Goal: Transaction & Acquisition: Purchase product/service

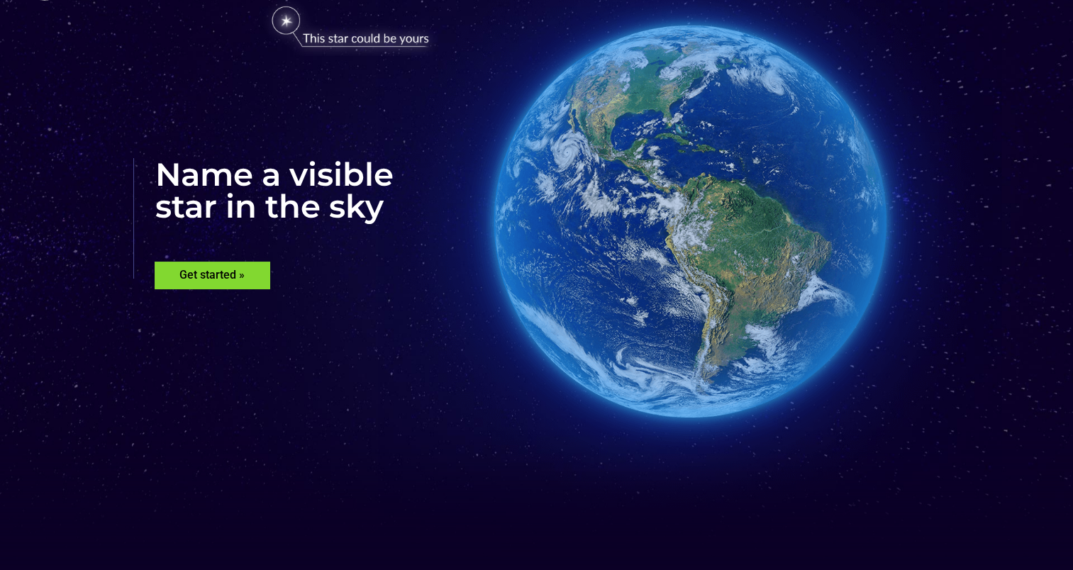
scroll to position [213, 0]
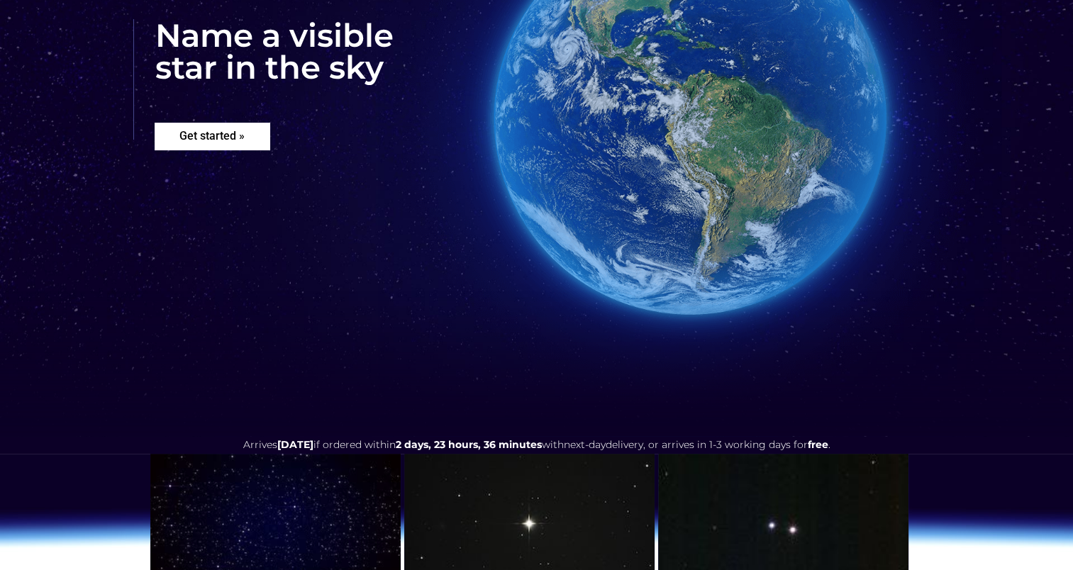
click at [203, 130] on rs-layer "Get started »" at bounding box center [212, 136] width 115 height 27
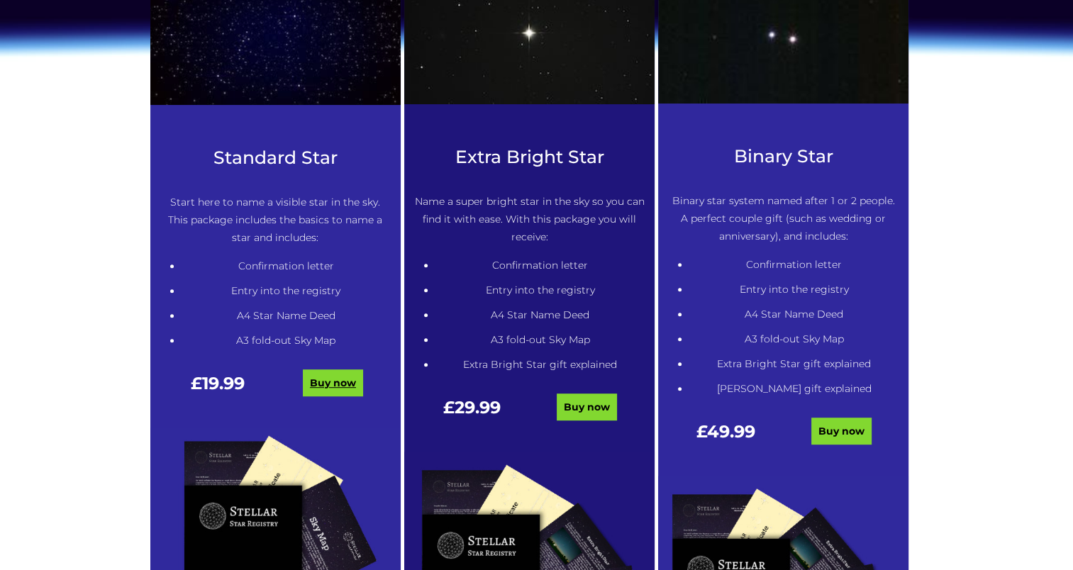
scroll to position [720, 0]
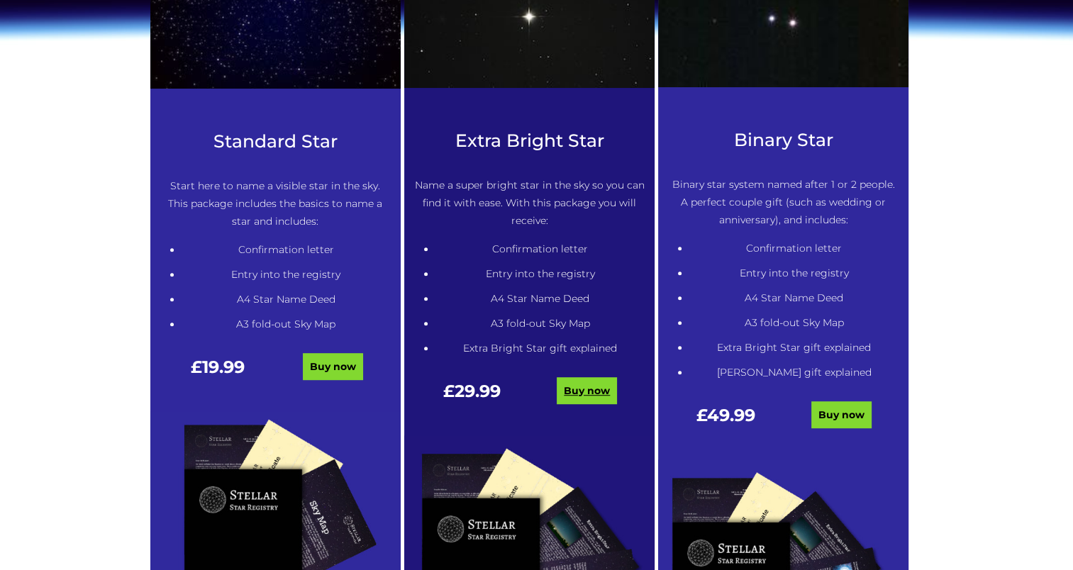
click at [597, 383] on link "Buy now" at bounding box center [587, 390] width 60 height 27
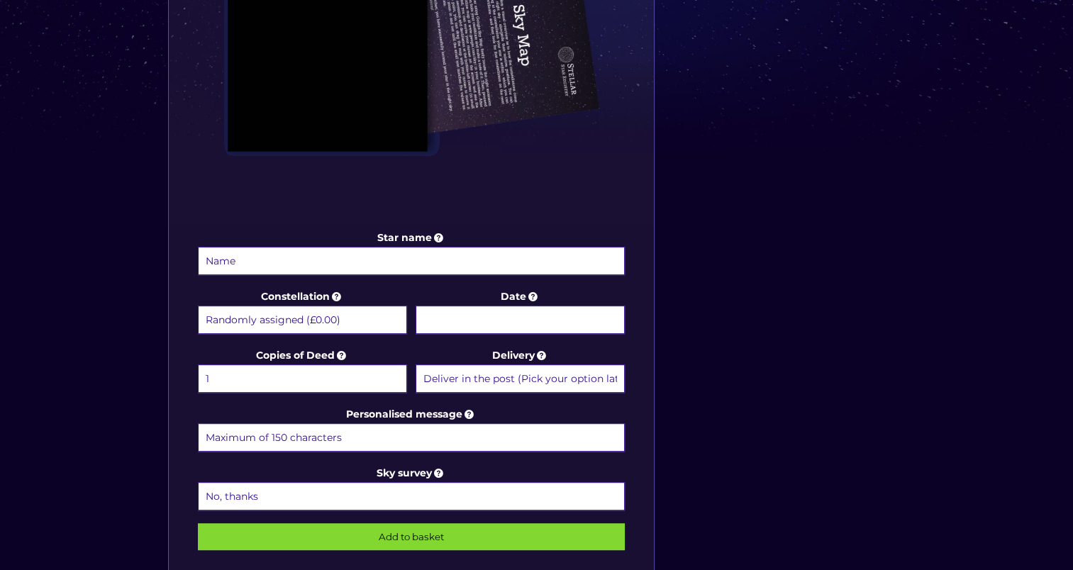
scroll to position [638, 0]
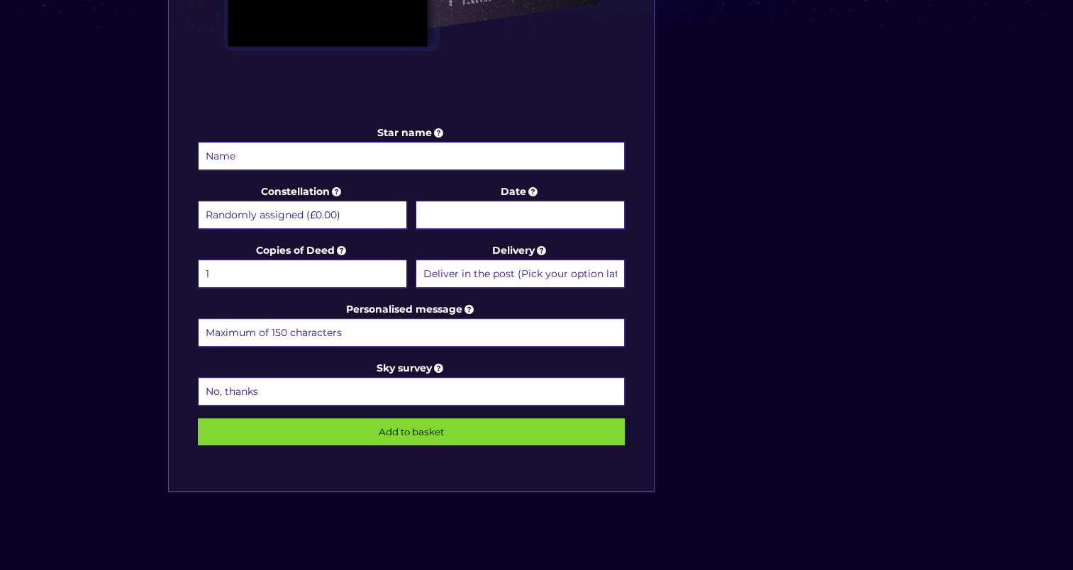
click at [241, 150] on input "Star name" at bounding box center [412, 156] width 428 height 28
click at [353, 215] on select "Randomly assigned (£0.00) Aquarius - 20 Jan - 18 Feb (+£9.99) Aries - 21 Mar - …" at bounding box center [302, 215] width 209 height 28
click at [317, 151] on input "Star name" at bounding box center [412, 156] width 428 height 28
click at [349, 210] on select "Randomly assigned (£0.00) Aquarius - 20 Jan - 18 Feb (+£9.99) Aries - 21 Mar - …" at bounding box center [302, 215] width 209 height 28
select select "Aries - 21 Mar - 19 Apr (+£9.99)"
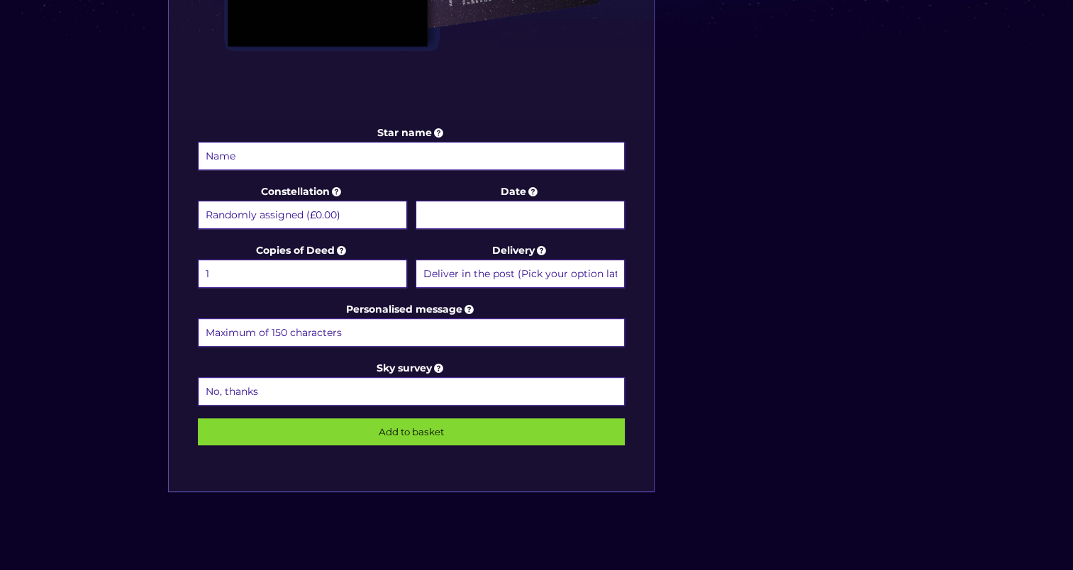
click at [198, 201] on select "Randomly assigned (£0.00) Aquarius - 20 Jan - 18 Feb (+£9.99) Aries - 21 Mar - …" at bounding box center [302, 215] width 209 height 28
click at [301, 272] on select "1 2 (+£4.99) 3 (+£9.49) 4 (+£13.99) 5 (+£18.49) 6 (+£22.99) 7 (+£27.49) 8 (+£31…" at bounding box center [302, 274] width 209 height 28
click at [336, 272] on select "1 2 (+£4.99) 3 (+£9.49) 4 (+£13.99) 5 (+£18.49) 6 (+£22.99) 7 (+£27.49) 8 (+£31…" at bounding box center [302, 274] width 209 height 28
click at [494, 272] on select "Deliver in the post (Pick your option later) Deliver in the post and by Email (…" at bounding box center [520, 274] width 209 height 28
click at [416, 260] on select "Deliver in the post (Pick your option later) Deliver in the post and by Email (…" at bounding box center [520, 274] width 209 height 28
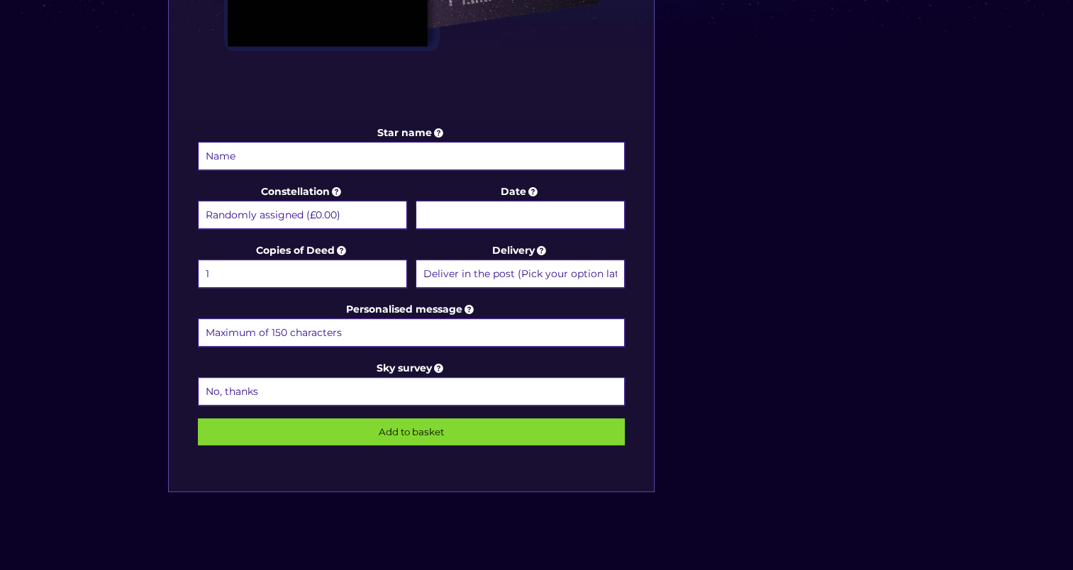
click at [224, 323] on input "Personalised message" at bounding box center [412, 332] width 428 height 28
click at [212, 154] on input "Star name" at bounding box center [412, 156] width 428 height 28
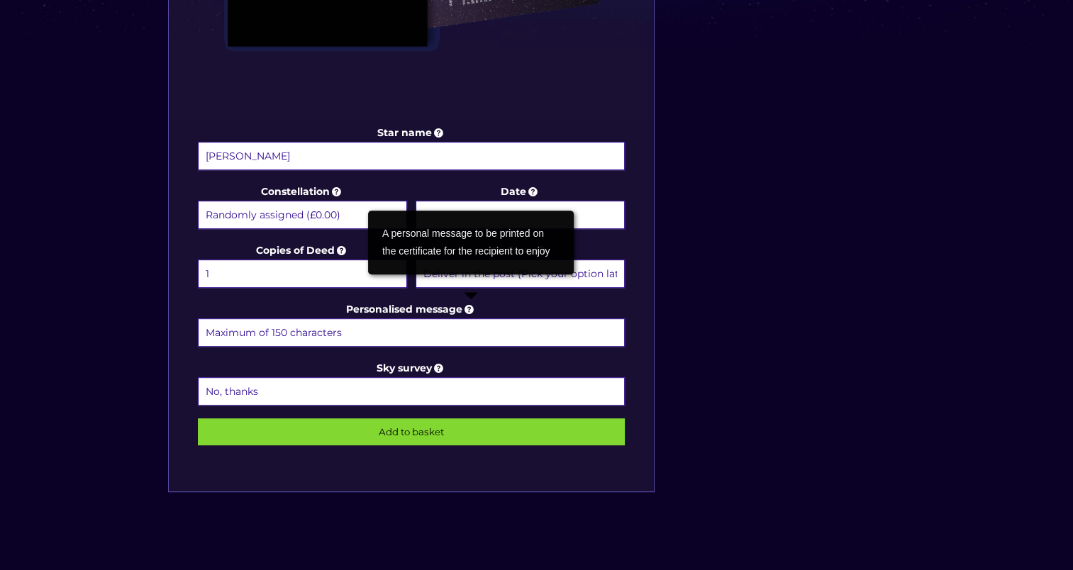
type input "John Brady"
click at [471, 308] on icon at bounding box center [469, 309] width 14 height 13
click at [471, 318] on input "Personalised message" at bounding box center [412, 332] width 428 height 28
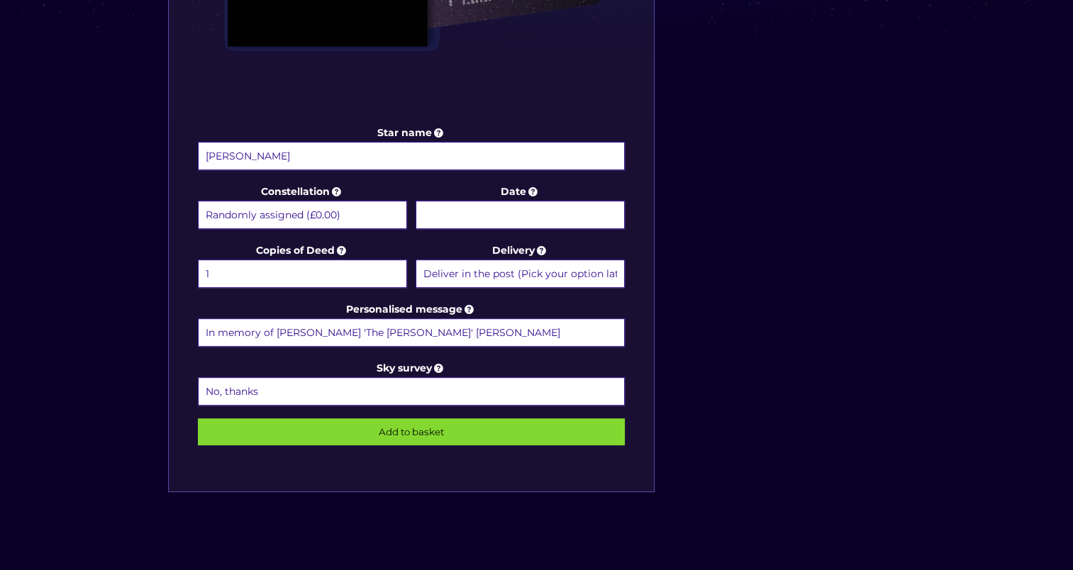
type input "In memory of John 'The Pope' Brady"
click at [389, 423] on input "Add to basket" at bounding box center [412, 431] width 428 height 27
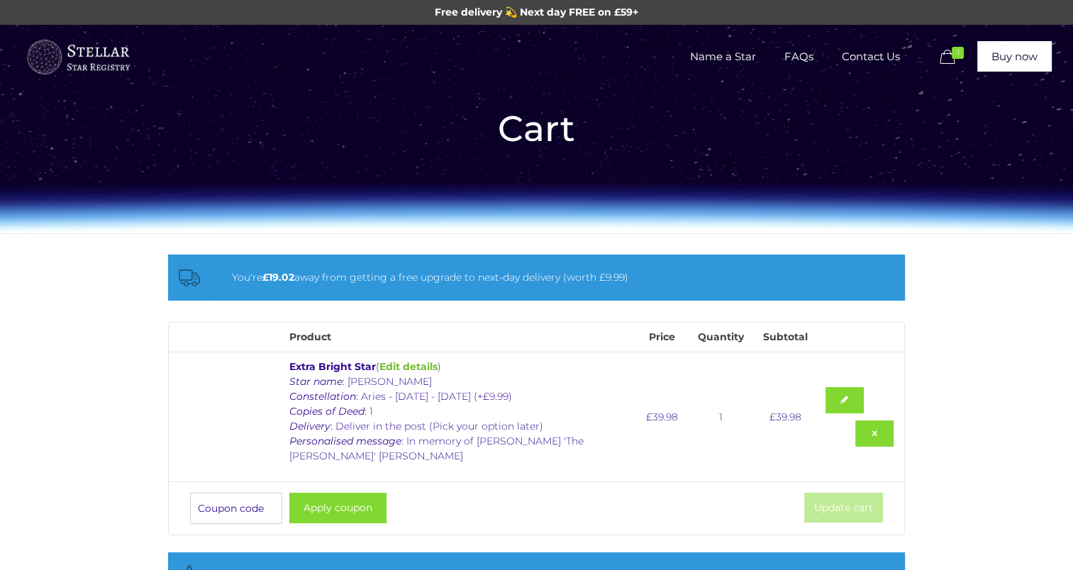
scroll to position [142, 0]
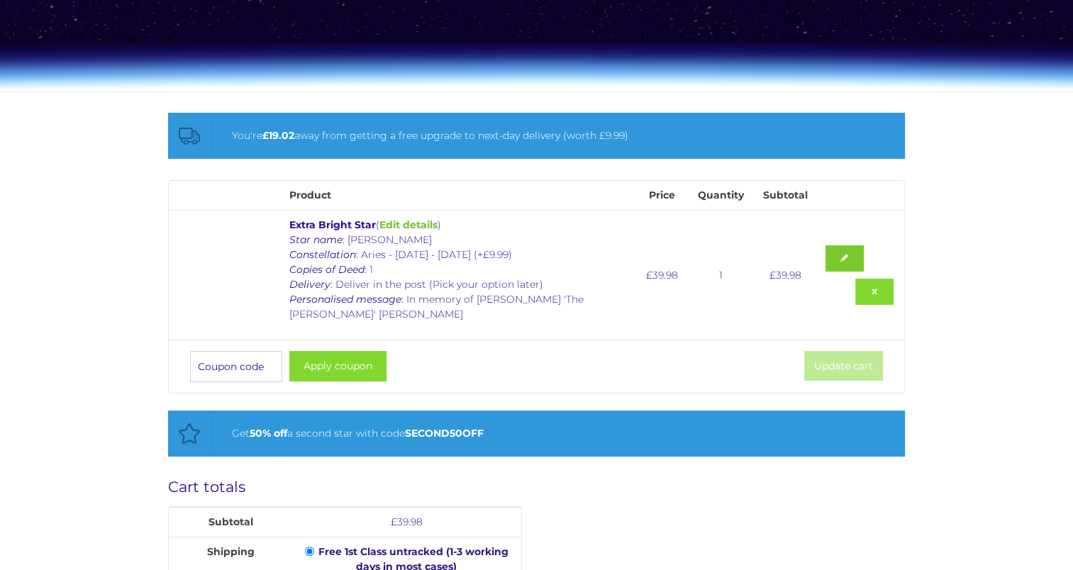
click at [825, 267] on link at bounding box center [844, 258] width 38 height 26
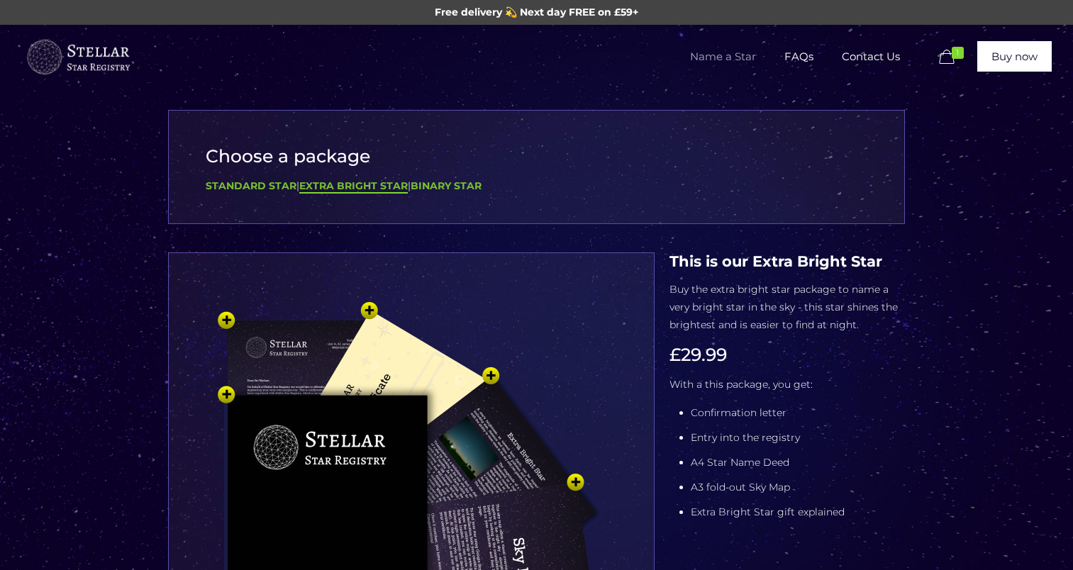
select select "Aries - 21 Mar - 19 Apr (+£9.99)"
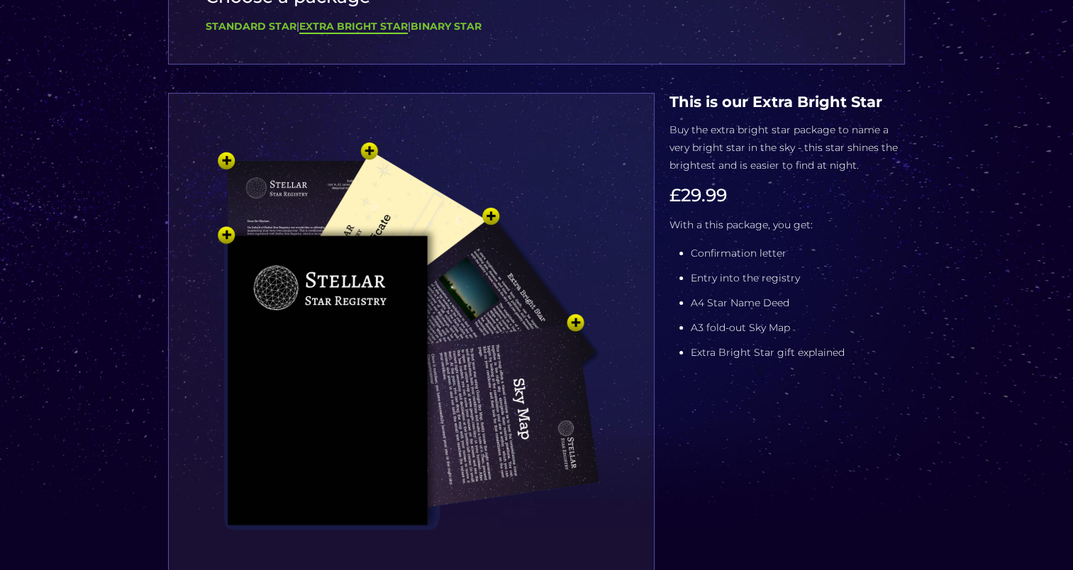
scroll to position [425, 0]
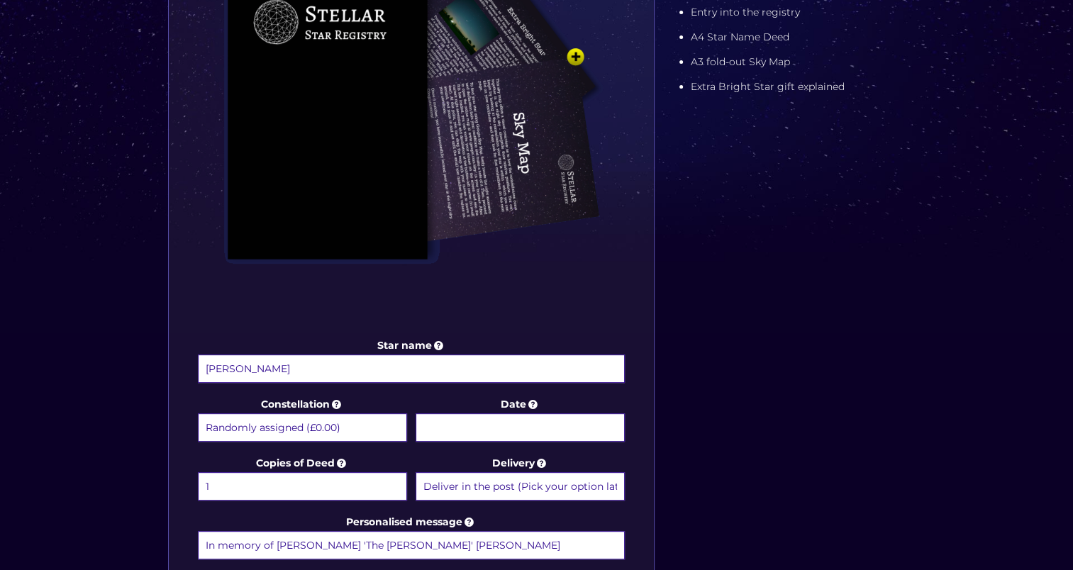
click at [536, 422] on input "Date" at bounding box center [520, 427] width 209 height 28
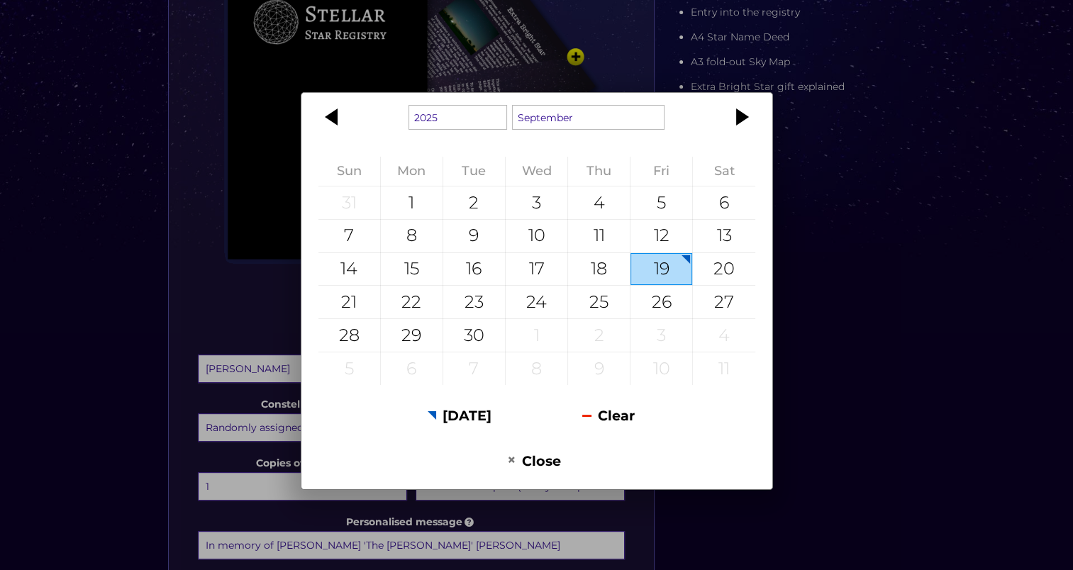
click at [858, 418] on div "1925 1926 1927 1928 1929 1930 1931 1932 1933 1934 1935 1936 1937 1938 1939 1940…" at bounding box center [536, 285] width 1073 height 570
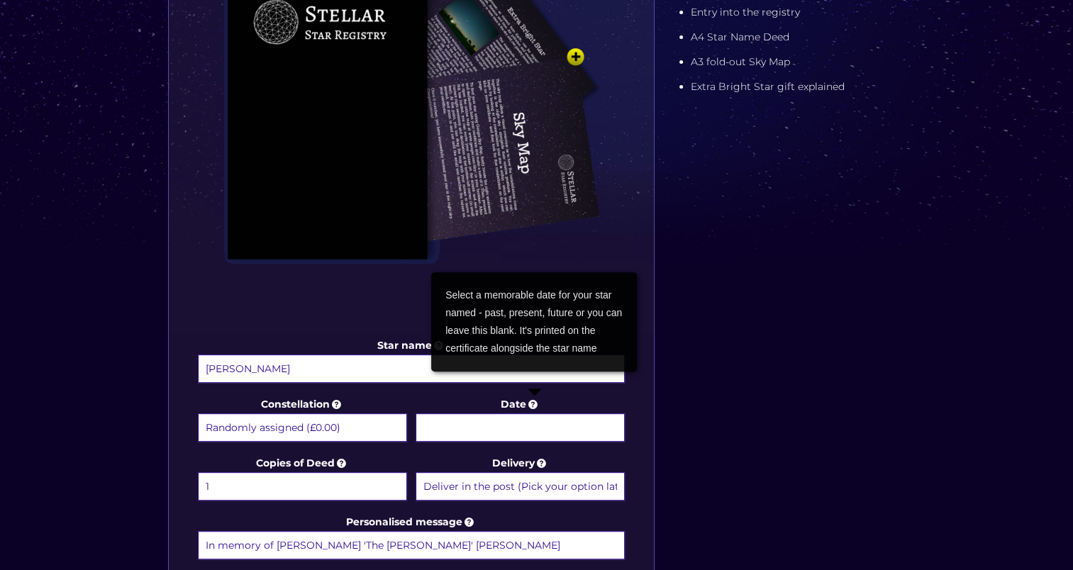
click at [538, 401] on icon at bounding box center [533, 404] width 14 height 13
click at [538, 413] on input "Date" at bounding box center [520, 427] width 209 height 28
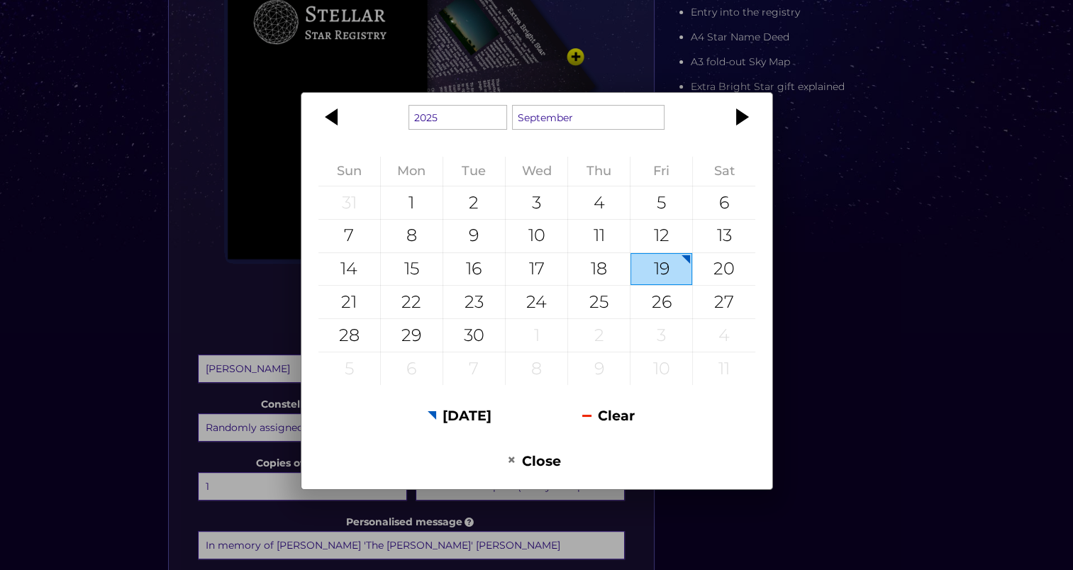
drag, startPoint x: 859, startPoint y: 156, endPoint x: 826, endPoint y: 156, distance: 33.3
click at [853, 159] on div "1925 1926 1927 1928 1929 1930 1931 1932 1933 1934 1935 1936 1937 1938 1939 1940…" at bounding box center [536, 285] width 1073 height 570
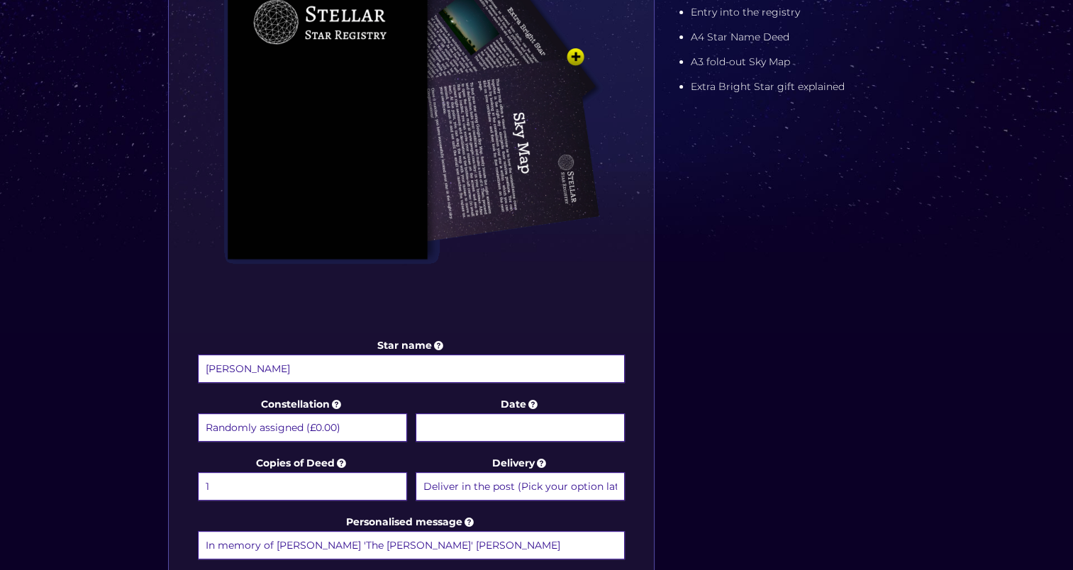
click at [494, 420] on body "Free delivery 💫 Next day FREE on £59+ Name a Star FAQs Contact Us 1 Buy now Cho…" at bounding box center [536, 395] width 1073 height 1641
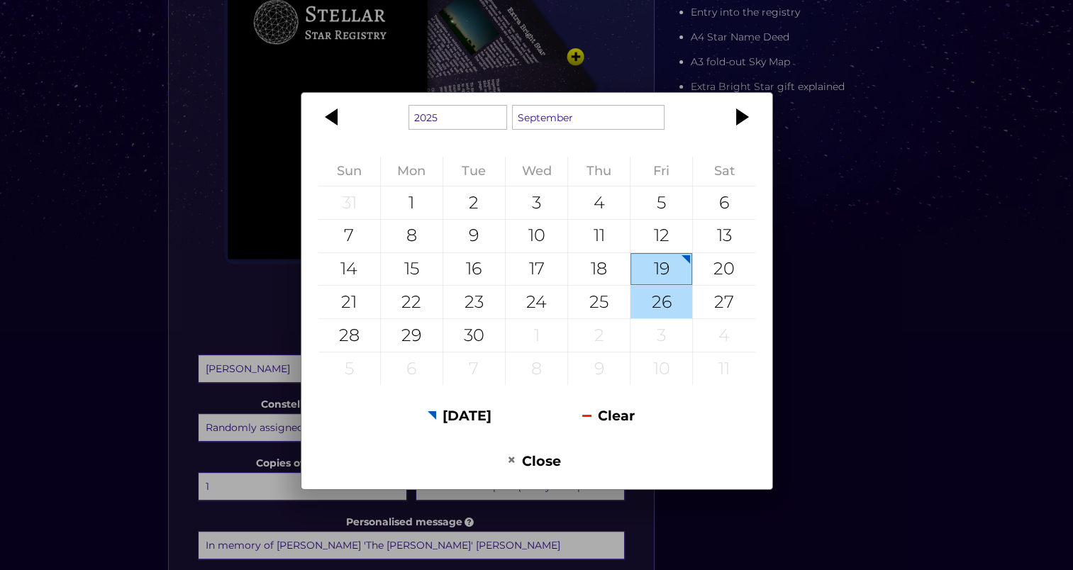
click at [646, 301] on div "26" at bounding box center [661, 302] width 62 height 33
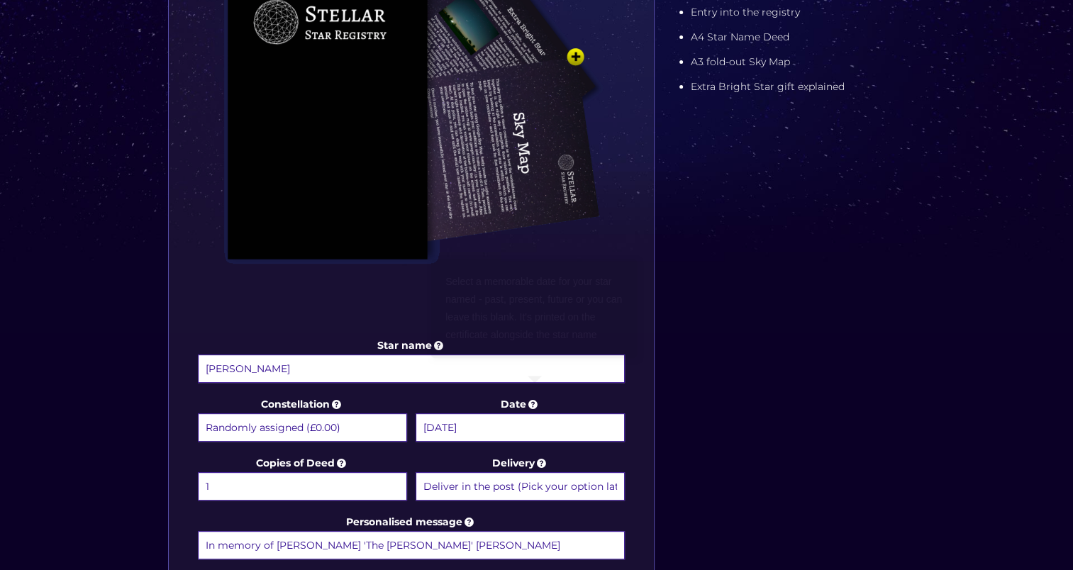
click at [535, 425] on input "26 September 2025" at bounding box center [520, 427] width 209 height 28
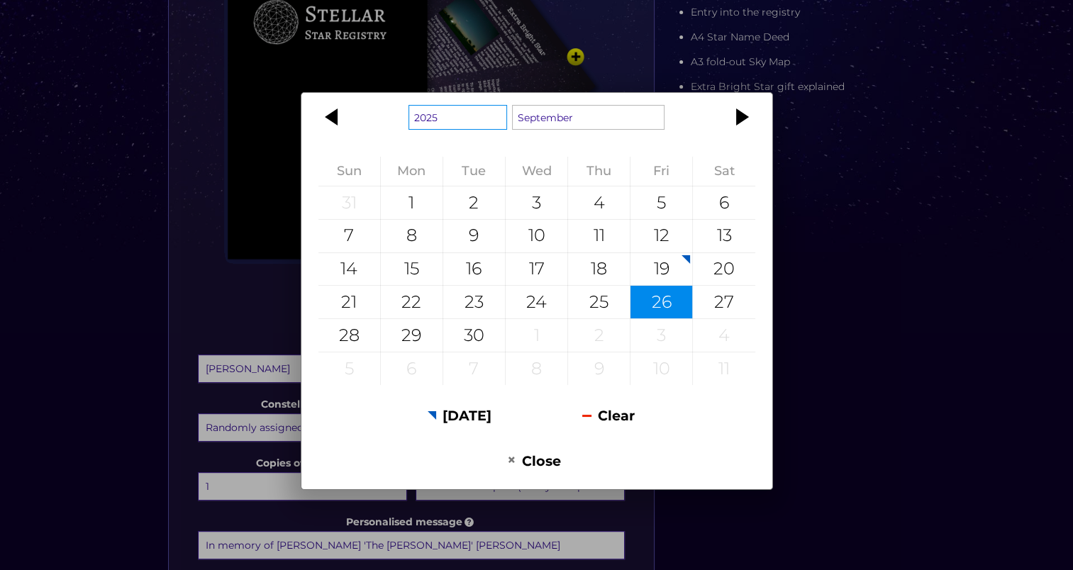
click at [489, 122] on select "1925 1926 1927 1928 1929 1930 1931 1932 1933 1934 1935 1936 1937 1938 1939 1940…" at bounding box center [457, 117] width 99 height 25
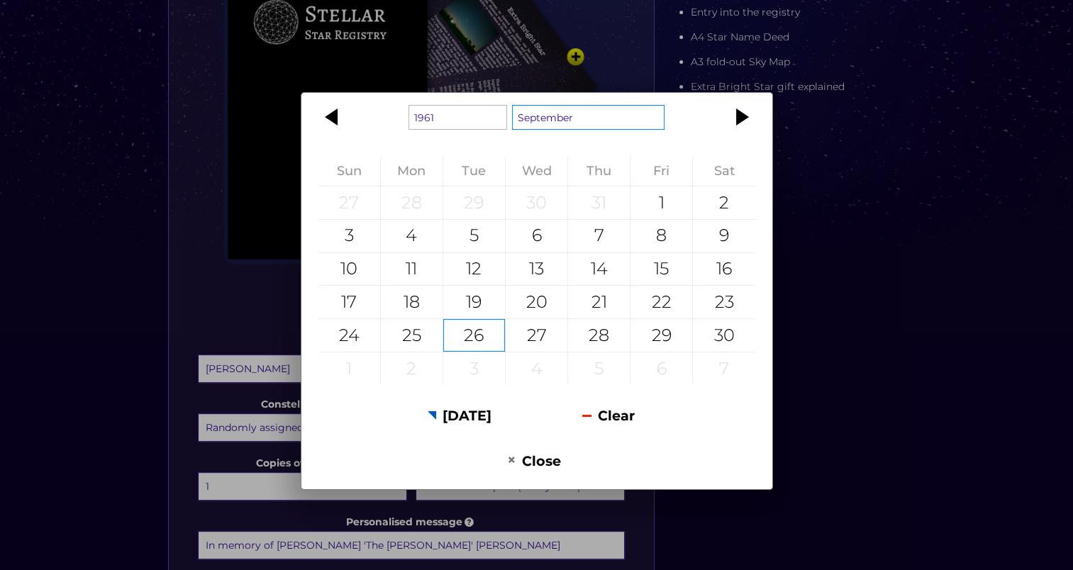
click at [567, 116] on select "January February March April May June July August September October November De…" at bounding box center [588, 117] width 153 height 25
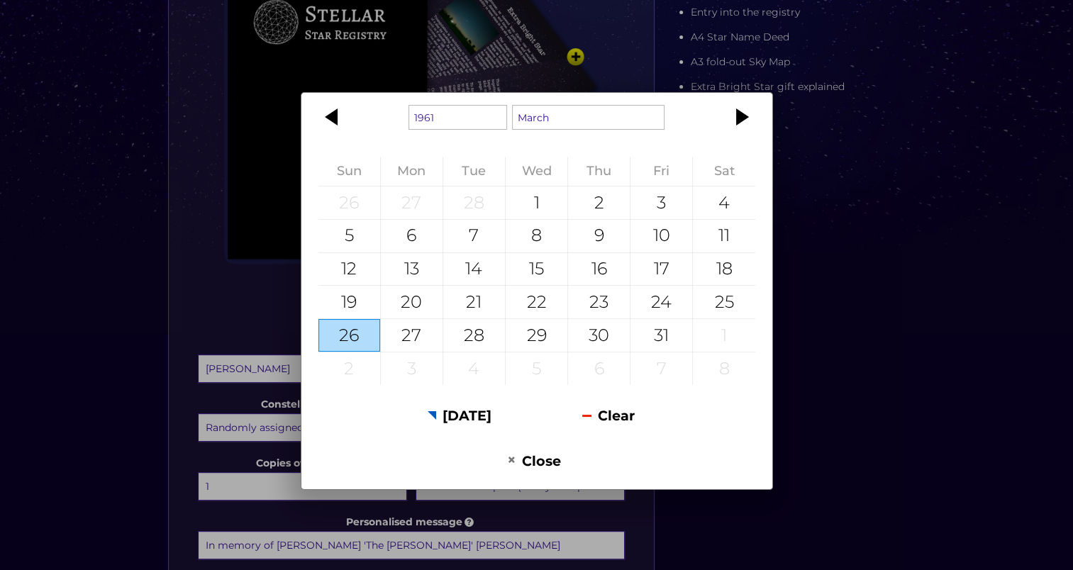
click at [816, 348] on div "1861 1862 1863 1864 1865 1866 1867 1868 1869 1870 1871 1872 1873 1874 1875 1876…" at bounding box center [536, 285] width 1073 height 570
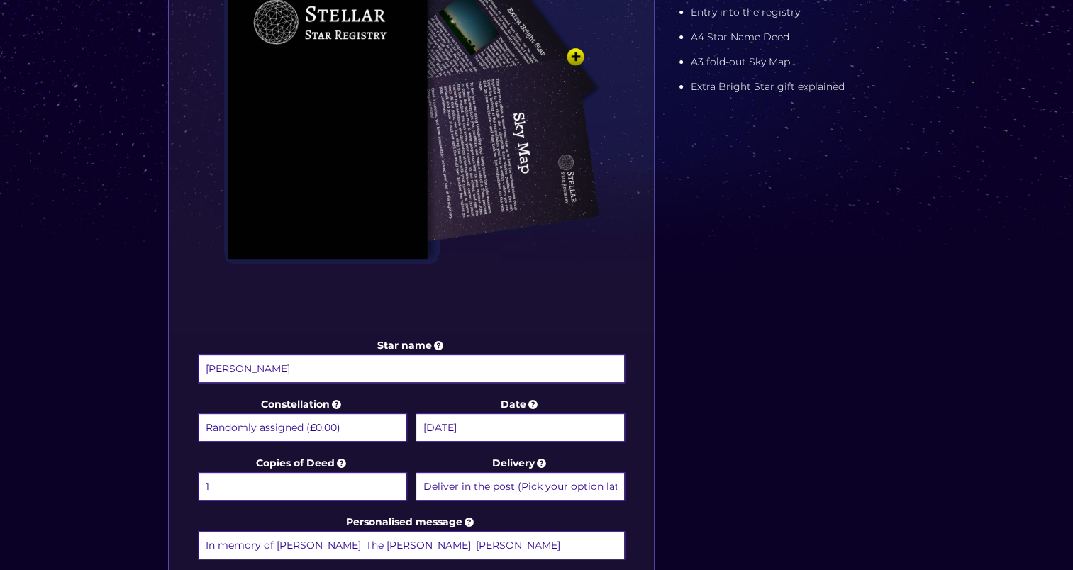
click at [555, 423] on body "Free delivery 💫 Next day FREE on £59+ Name a Star FAQs Contact Us 1 Buy now Cho…" at bounding box center [536, 395] width 1073 height 1641
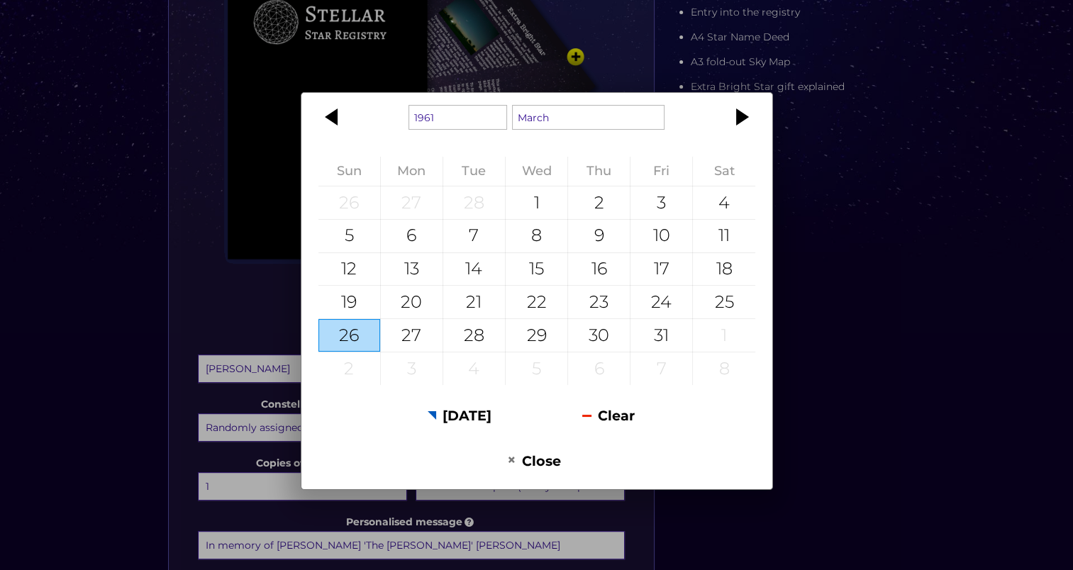
click at [347, 347] on div "26" at bounding box center [349, 335] width 62 height 33
type input "26 March 1961"
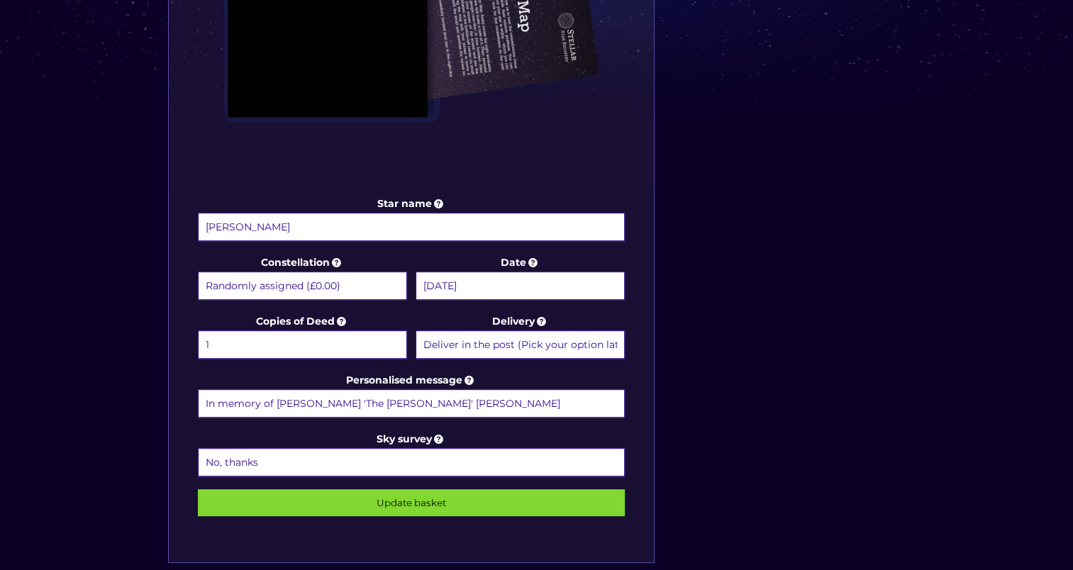
scroll to position [709, 0]
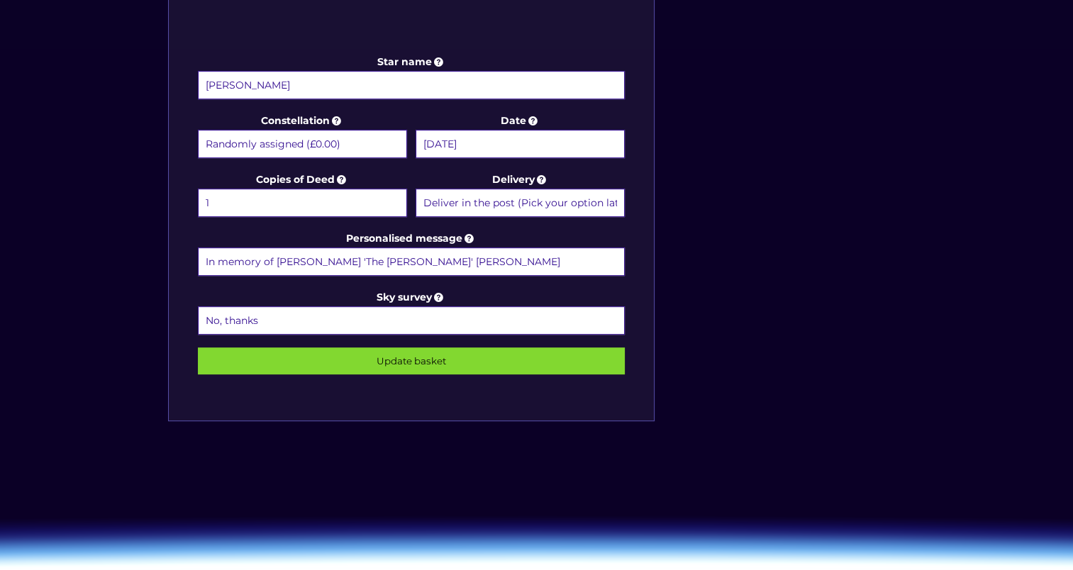
click at [411, 357] on input "Update basket" at bounding box center [412, 360] width 428 height 27
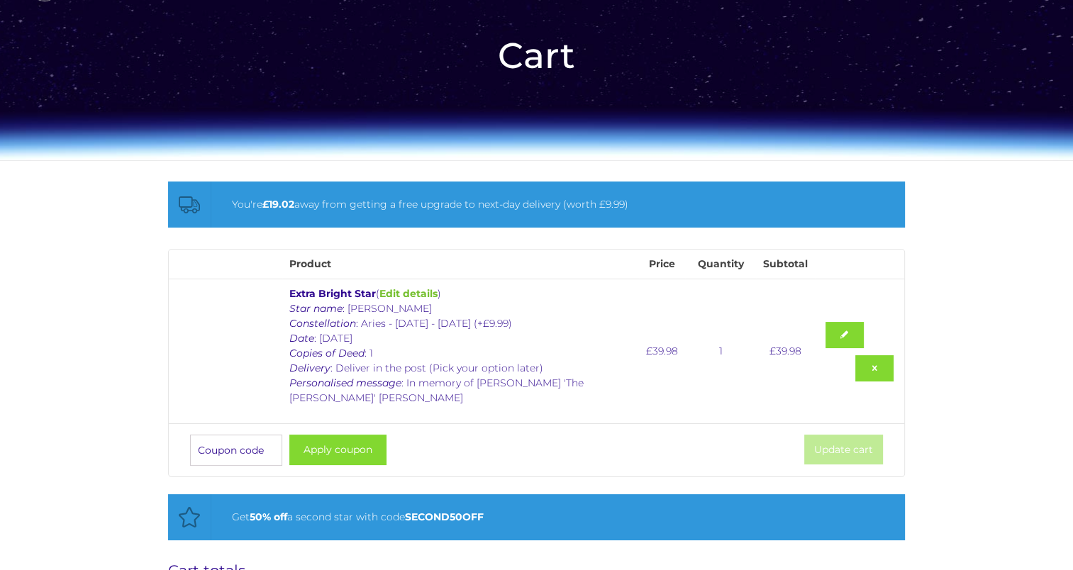
scroll to position [284, 0]
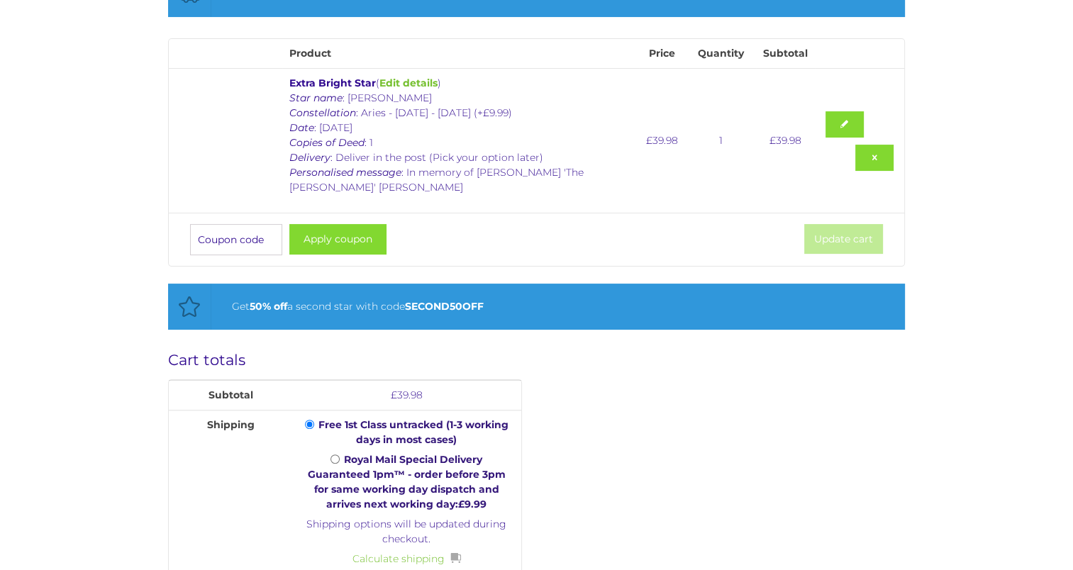
click at [353, 136] on icon "Copies of Deed" at bounding box center [326, 142] width 75 height 13
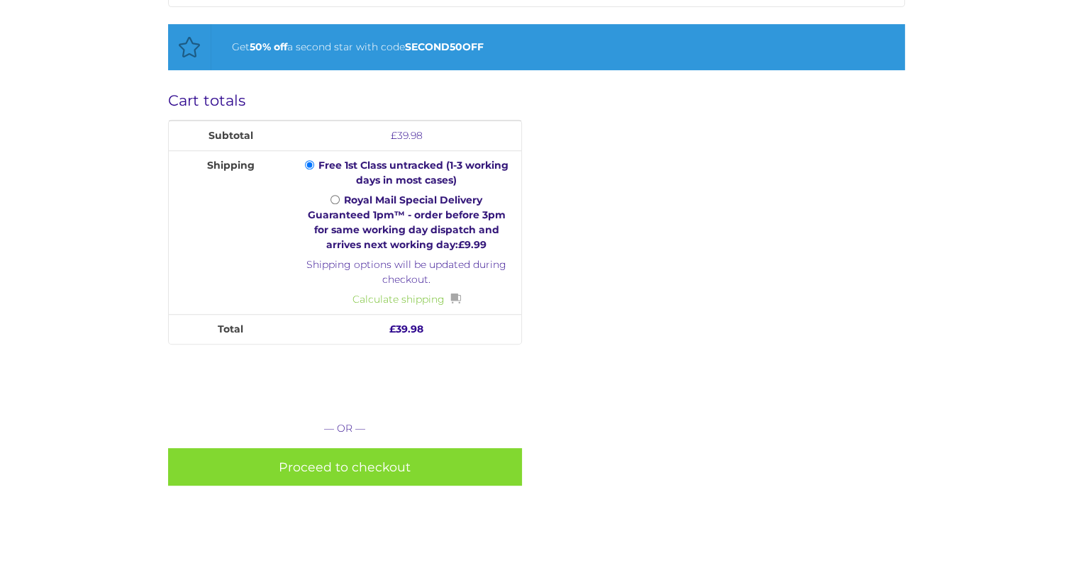
scroll to position [567, 0]
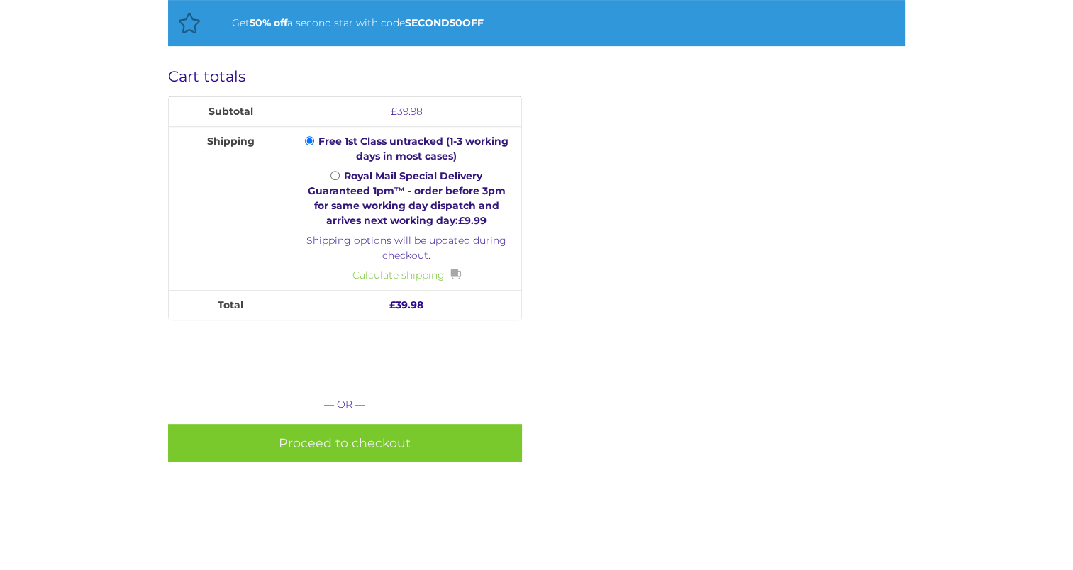
click at [343, 425] on link "Proceed to checkout" at bounding box center [345, 443] width 354 height 38
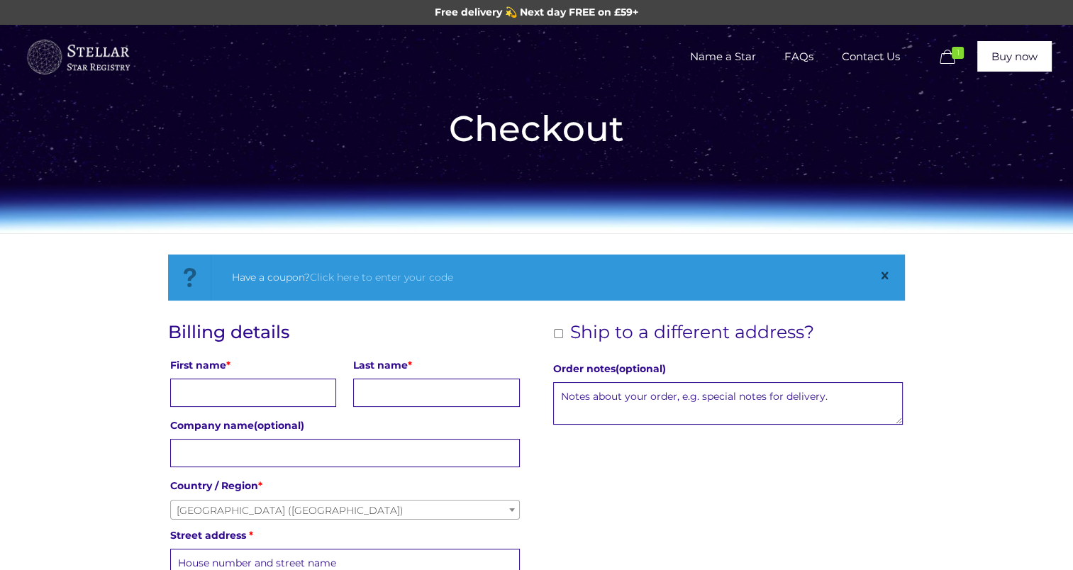
click at [287, 386] on input "First name *" at bounding box center [253, 393] width 166 height 28
click at [235, 391] on input "First name *" at bounding box center [253, 393] width 166 height 28
type input "ELAINE"
type input "DUNCAN"
type input "Local Government"
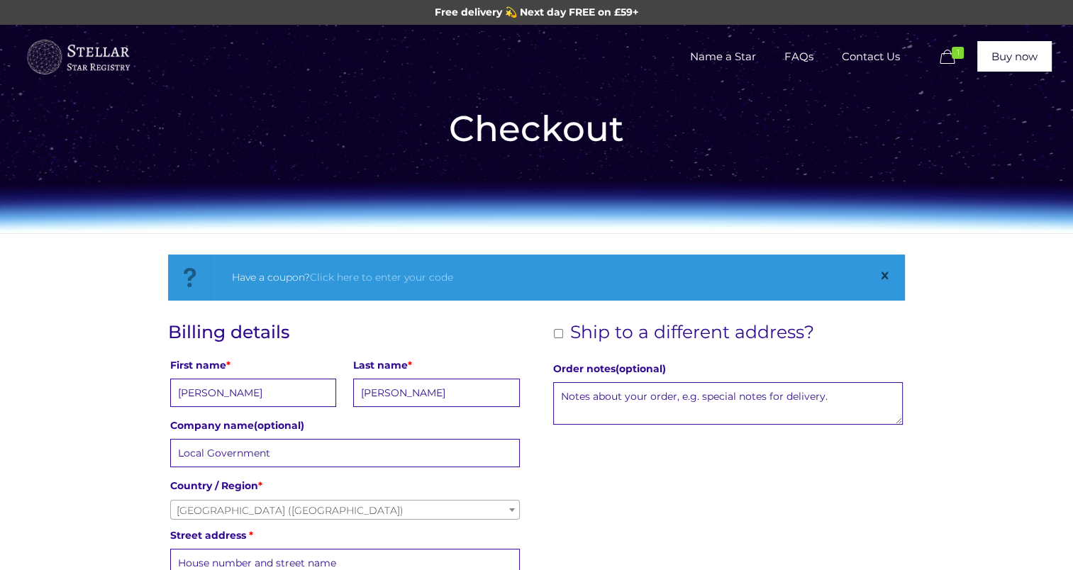
type input "25 Forth Court"
type input "Mossneuk"
type input "East Kilbride"
type input "South Lanarkshire"
type input "G75 8XE"
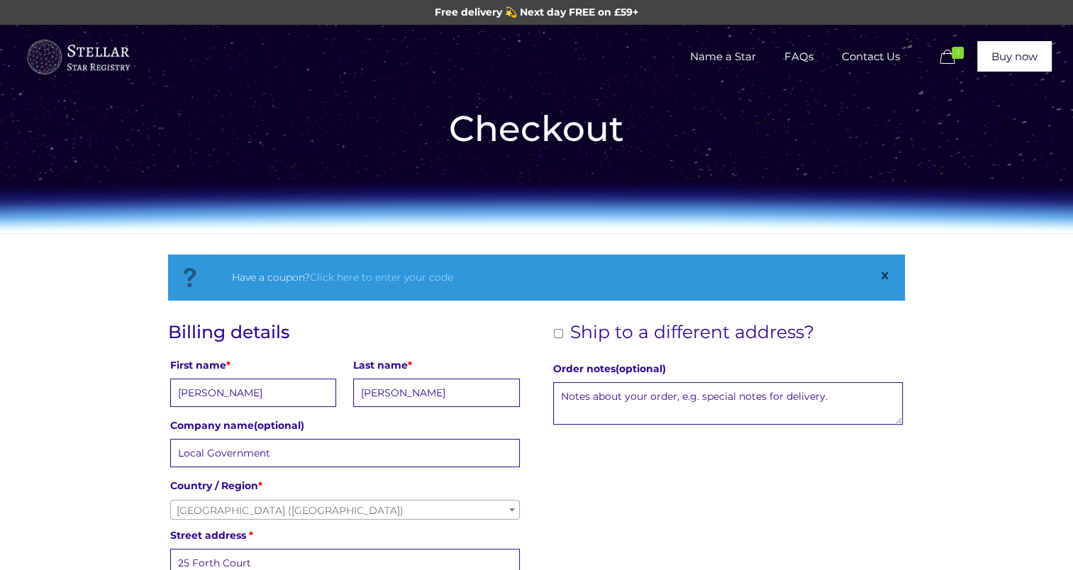
type input "+447712832645"
type input "elaine.duncan@blueyonder.co.uk"
drag, startPoint x: 294, startPoint y: 454, endPoint x: 26, endPoint y: 387, distance: 276.2
click at [557, 333] on input "Ship to a different address?" at bounding box center [558, 333] width 9 height 9
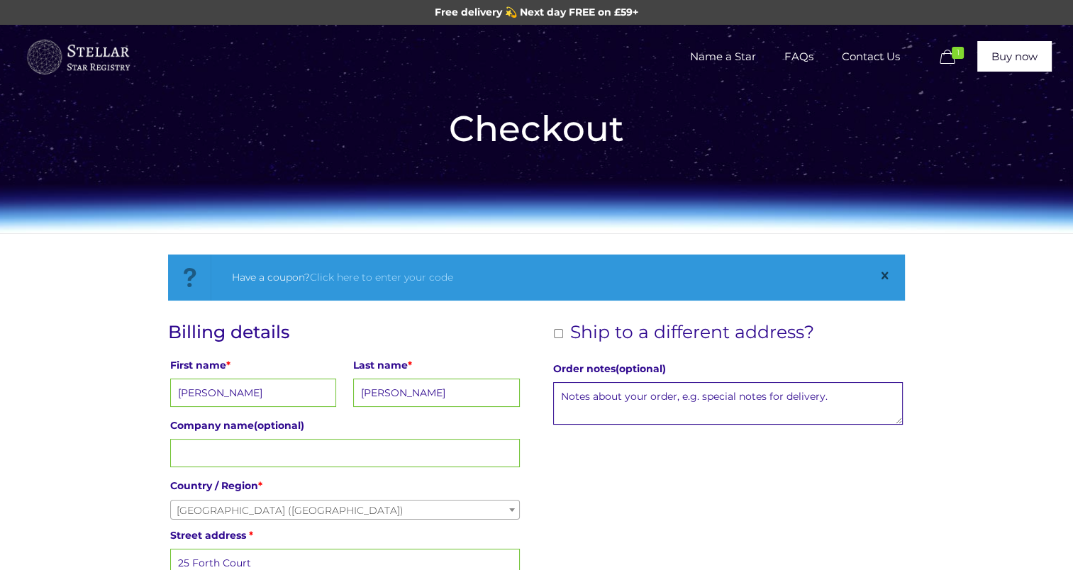
checkbox input "true"
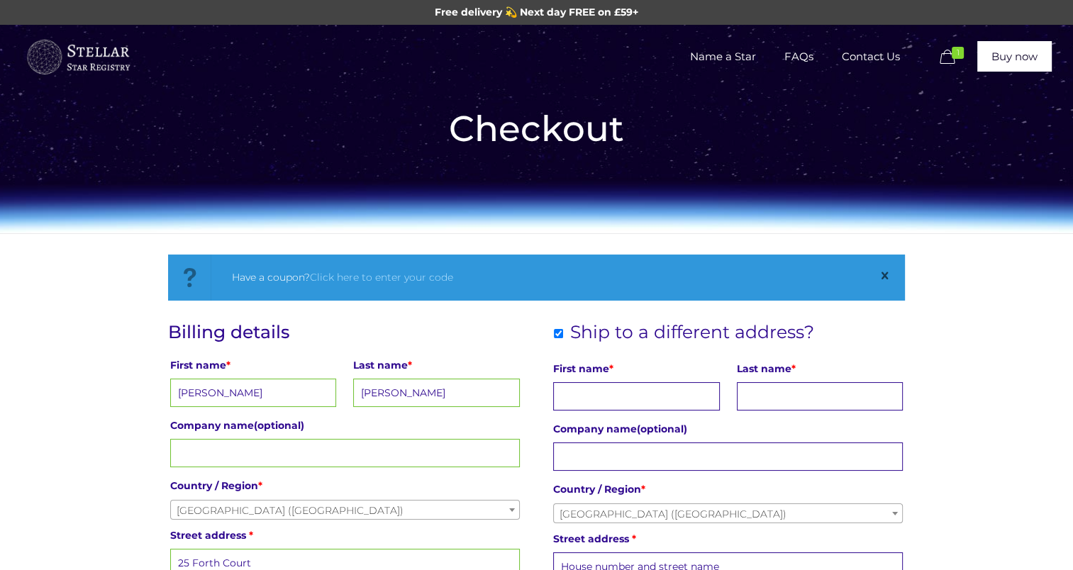
click at [620, 401] on input "First name *" at bounding box center [636, 396] width 166 height 28
click at [624, 398] on input "Erin Brady" at bounding box center [636, 396] width 166 height 28
type input "Erin"
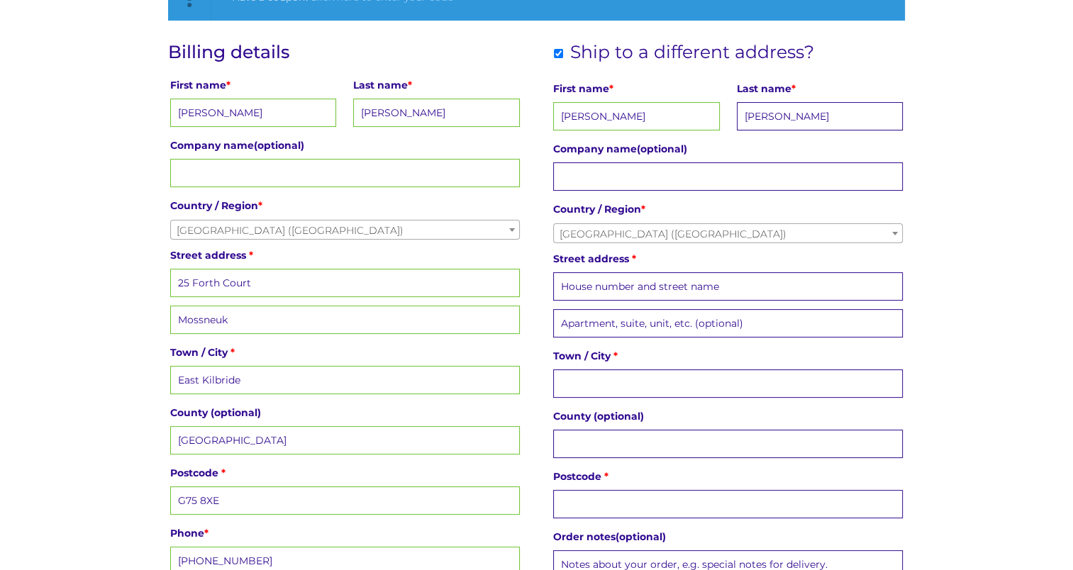
scroll to position [284, 0]
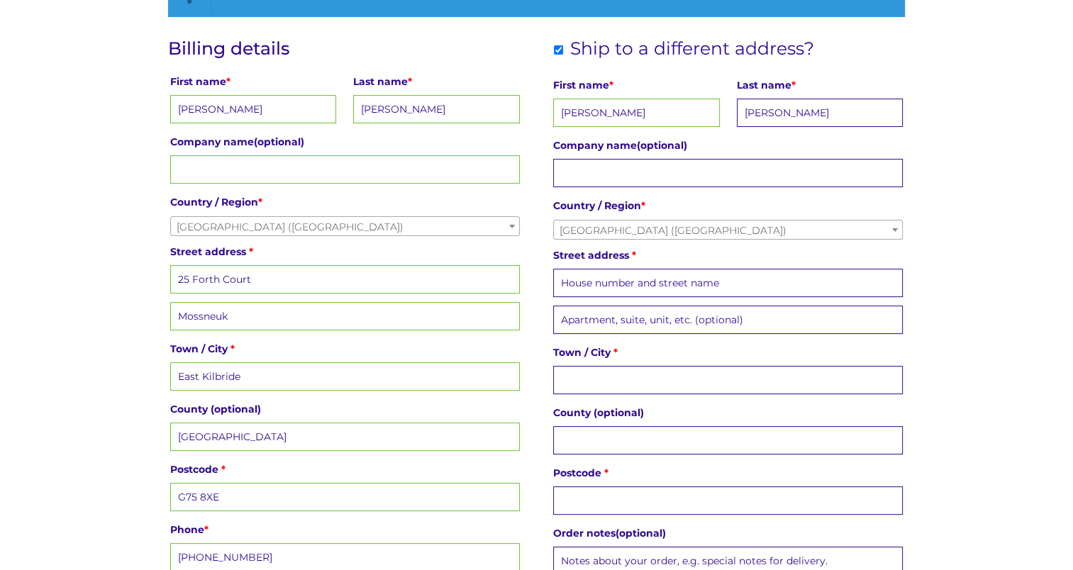
type input "Brady"
click at [595, 285] on input "Street address *" at bounding box center [728, 283] width 350 height 28
type input "44 Blaeshill Road"
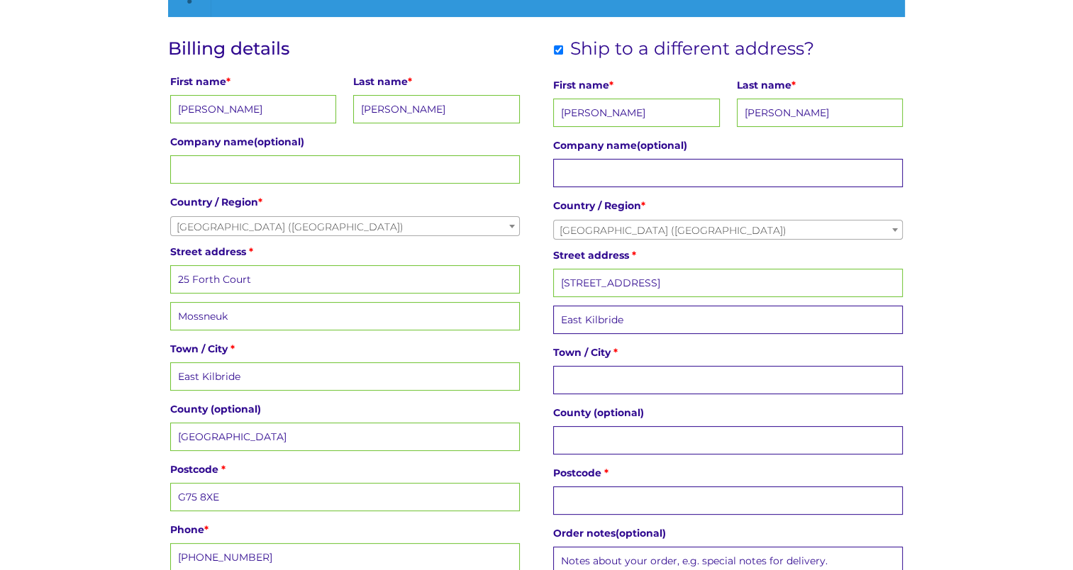
type input "East Kilbride"
type input "G75 8PL"
drag, startPoint x: 611, startPoint y: 433, endPoint x: 471, endPoint y: 425, distance: 140.6
click at [471, 425] on div "Billing details First name * ELAINE Last name * DUNCAN Company name (optional) …" at bounding box center [536, 338] width 737 height 600
paste input "G75 8PL"
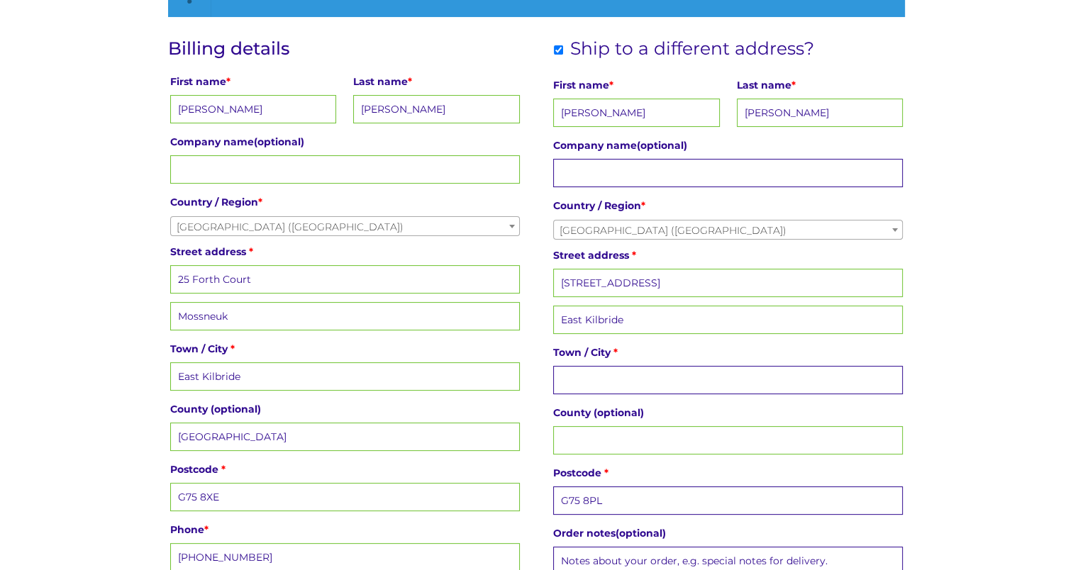
type input "G75 8PL"
drag, startPoint x: 635, startPoint y: 318, endPoint x: 456, endPoint y: 300, distance: 180.4
click at [444, 308] on div "Billing details First name * ELAINE Last name * DUNCAN Company name (optional) …" at bounding box center [536, 338] width 737 height 600
click at [571, 369] on input "Town / City *" at bounding box center [728, 380] width 350 height 28
click at [559, 444] on input "County (optional)" at bounding box center [728, 440] width 350 height 28
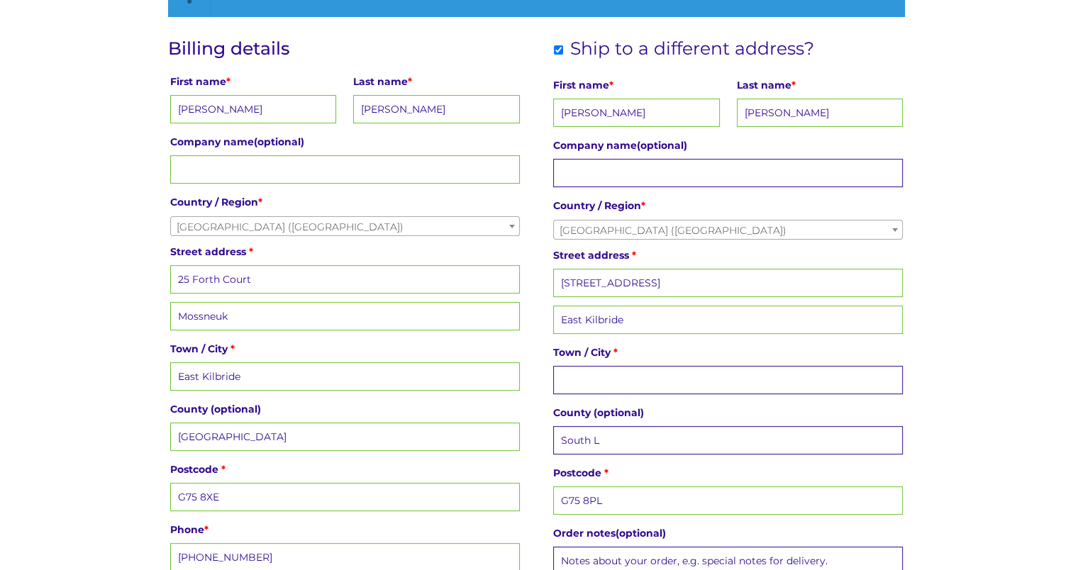
click at [606, 440] on input "South L" at bounding box center [728, 440] width 350 height 28
click at [646, 438] on input "South L" at bounding box center [728, 440] width 350 height 28
type input "South Lanarkshire"
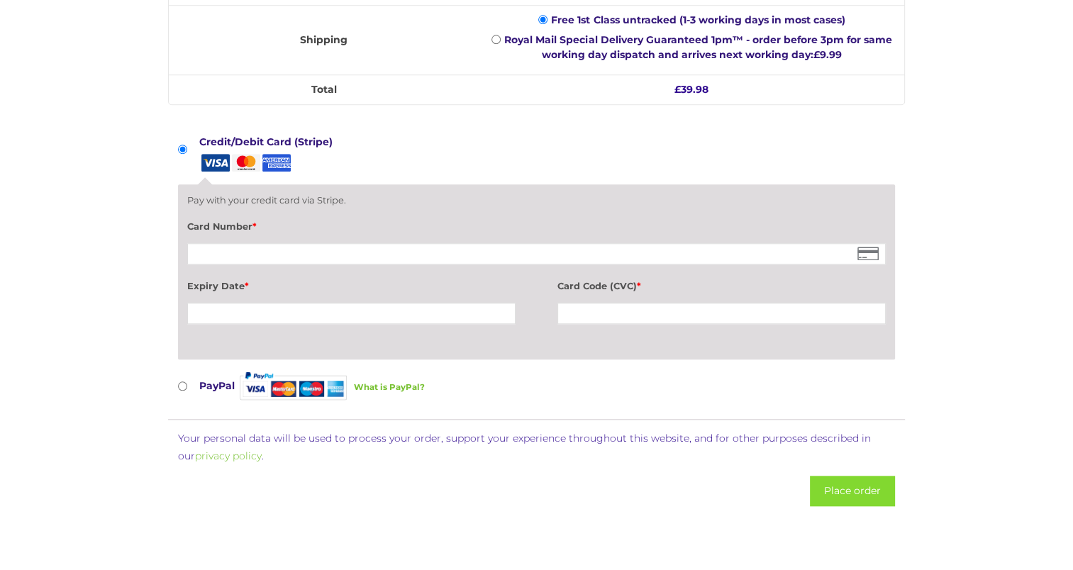
scroll to position [1197, 0]
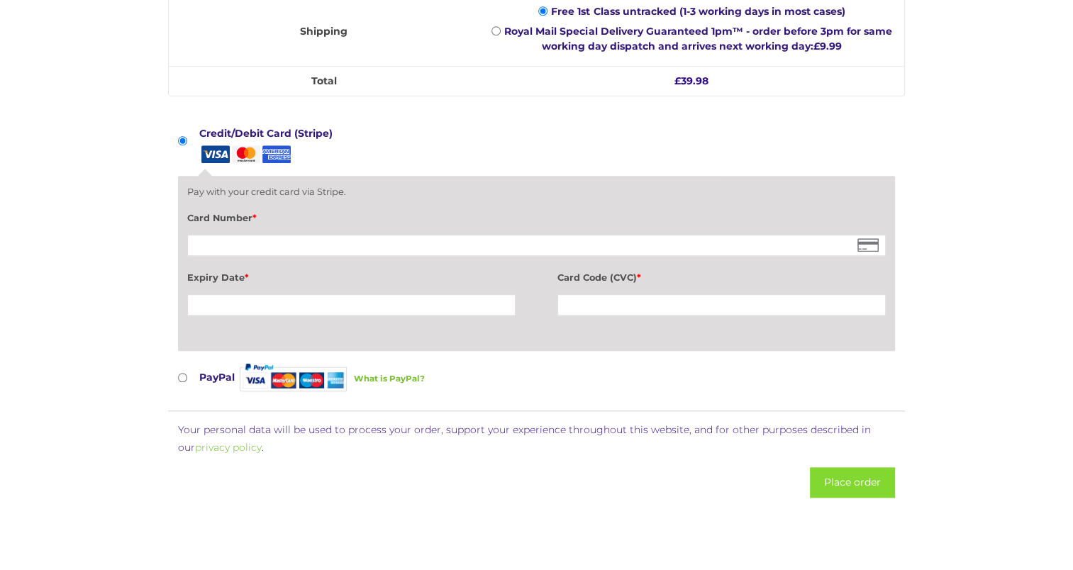
type input "51"
click at [327, 301] on iframe at bounding box center [351, 305] width 320 height 13
click at [870, 488] on button "Place order" at bounding box center [852, 482] width 85 height 30
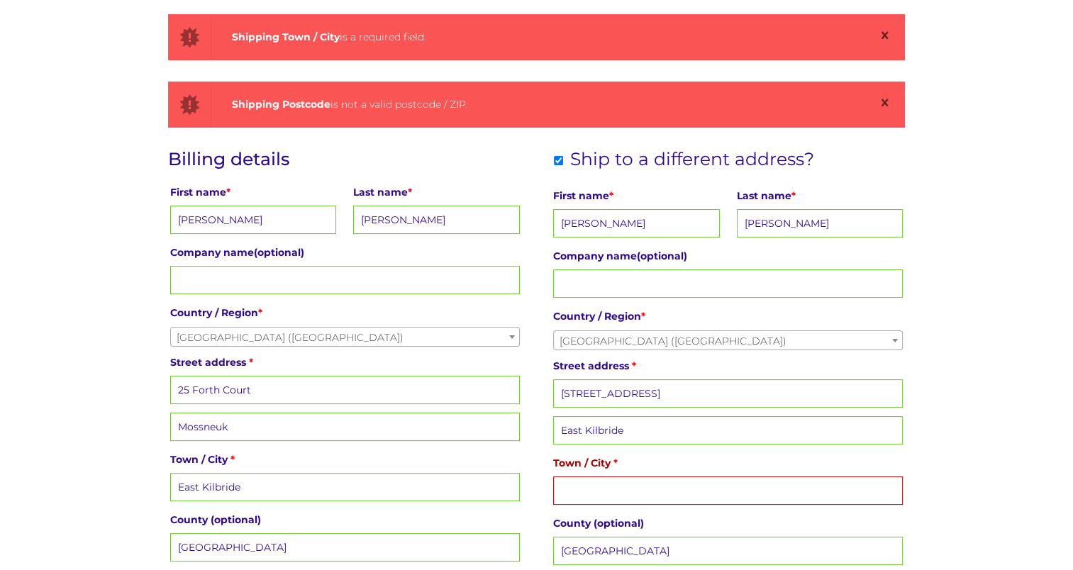
scroll to position [393, 0]
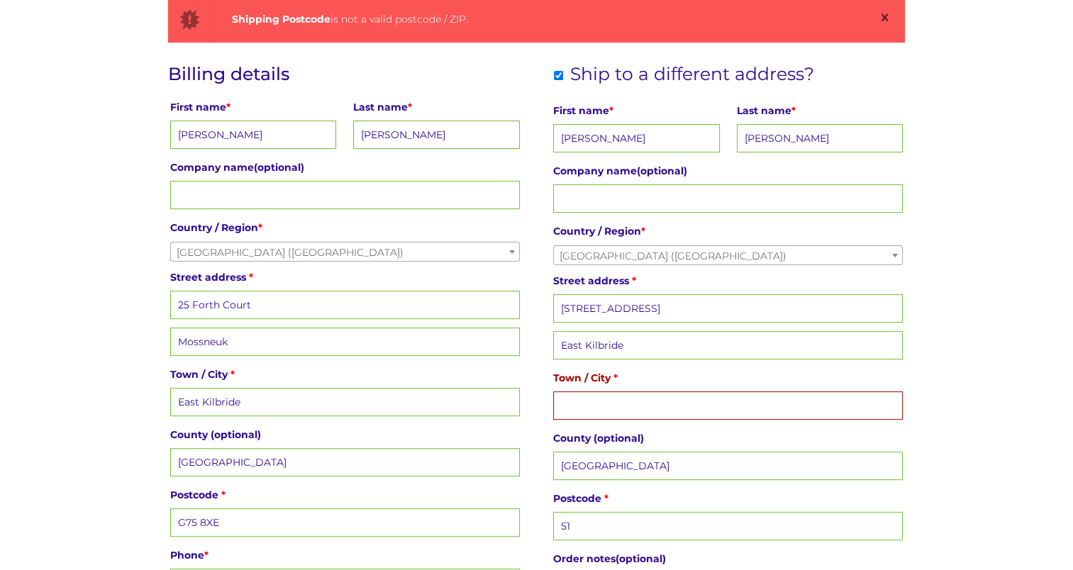
drag, startPoint x: 638, startPoint y: 338, endPoint x: 375, endPoint y: 299, distance: 265.9
click at [333, 304] on div "Billing details First name * ELAINE Last name * DUNCAN Company name (optional) …" at bounding box center [536, 364] width 737 height 600
type input "Mossneuk"
type input "East Kilbride"
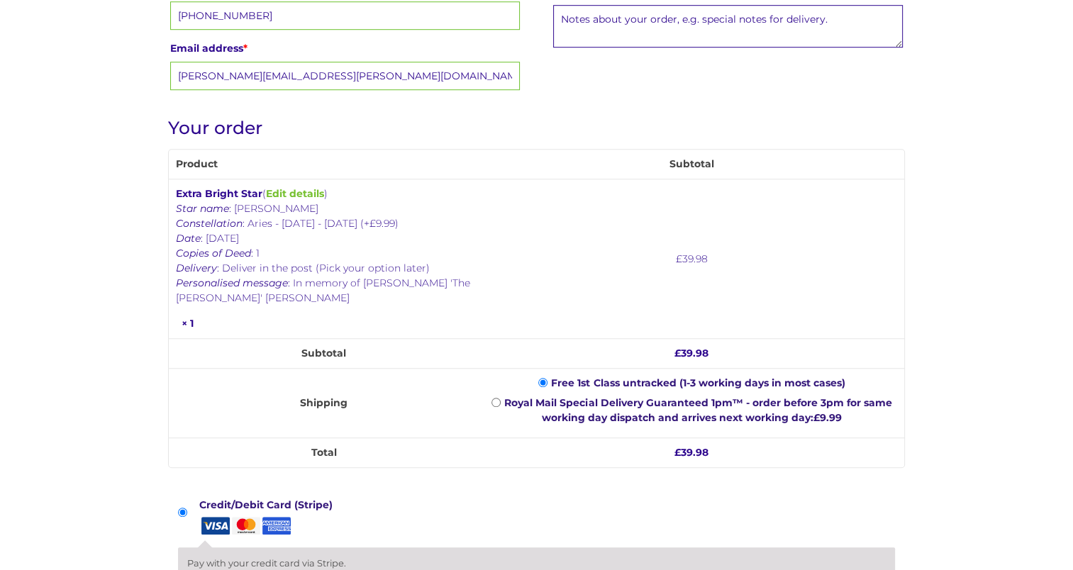
scroll to position [1386, 0]
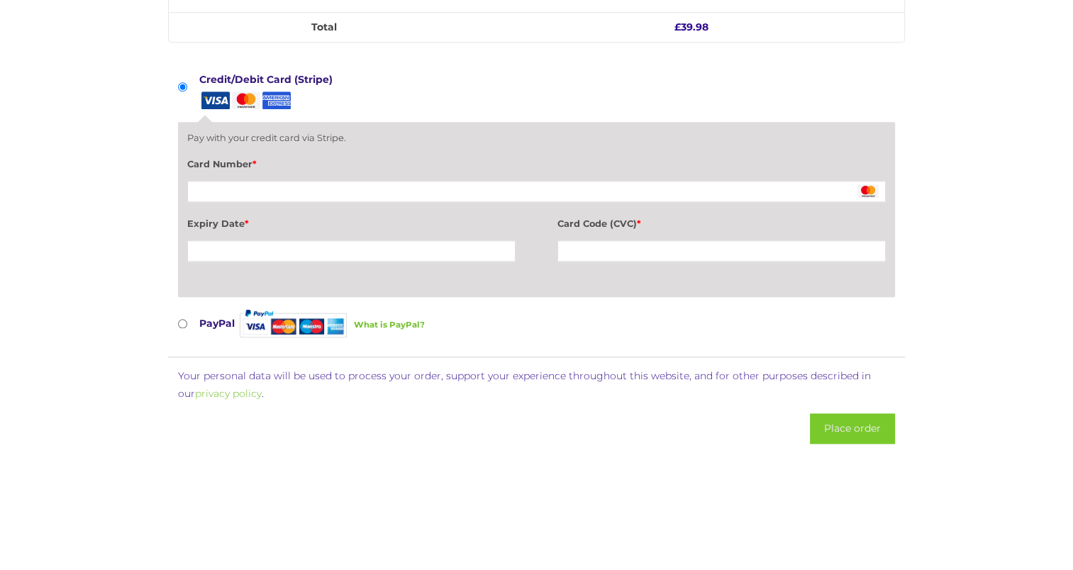
click at [862, 417] on button "Place order" at bounding box center [852, 428] width 85 height 30
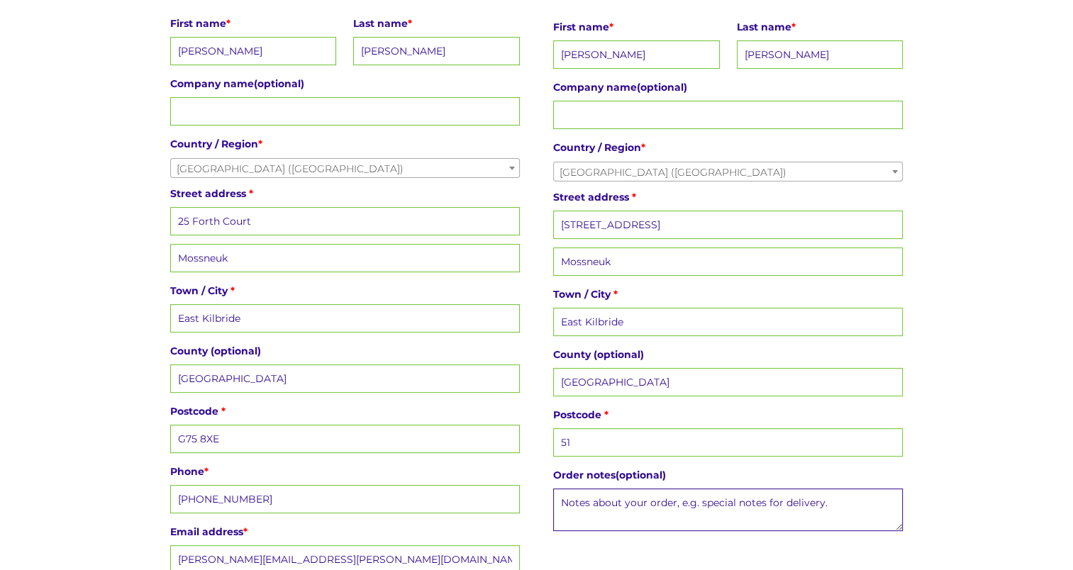
scroll to position [534, 0]
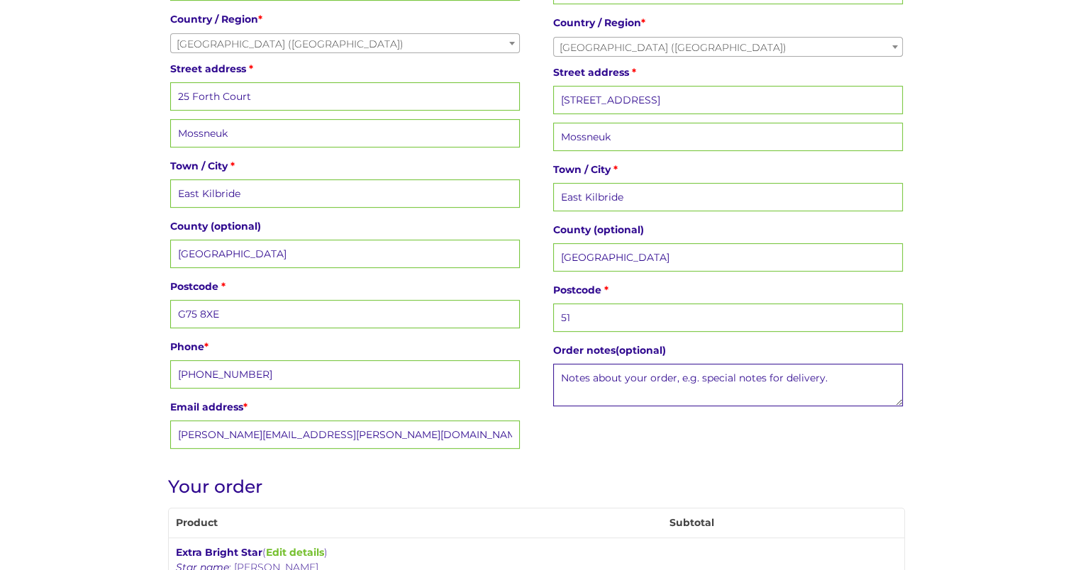
drag, startPoint x: 584, startPoint y: 312, endPoint x: 460, endPoint y: 289, distance: 126.2
click at [460, 289] on div "Billing details First name * ELAINE Last name * DUNCAN Company name (optional) …" at bounding box center [536, 155] width 737 height 600
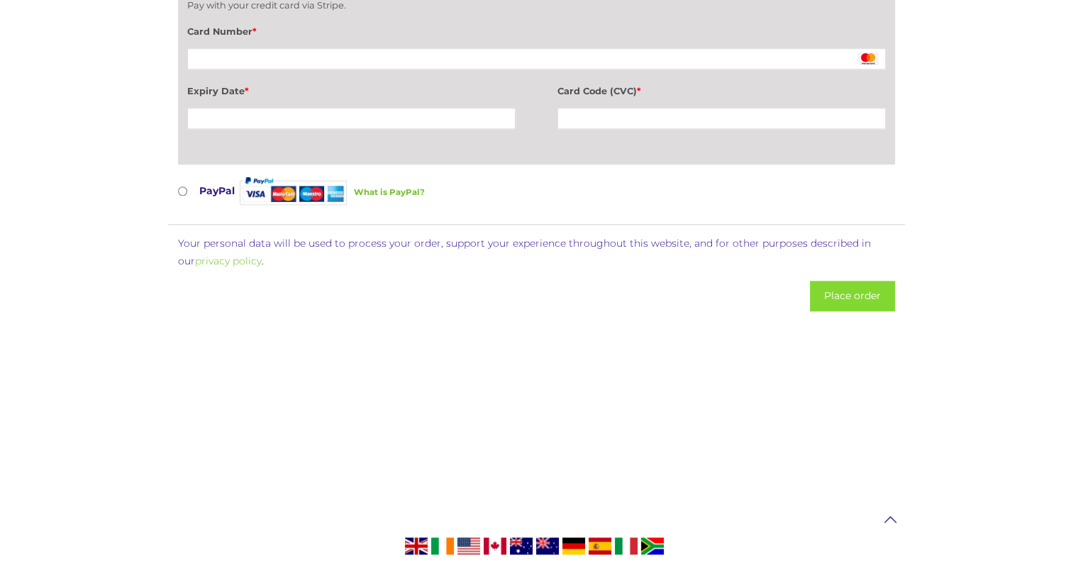
scroll to position [1456, 0]
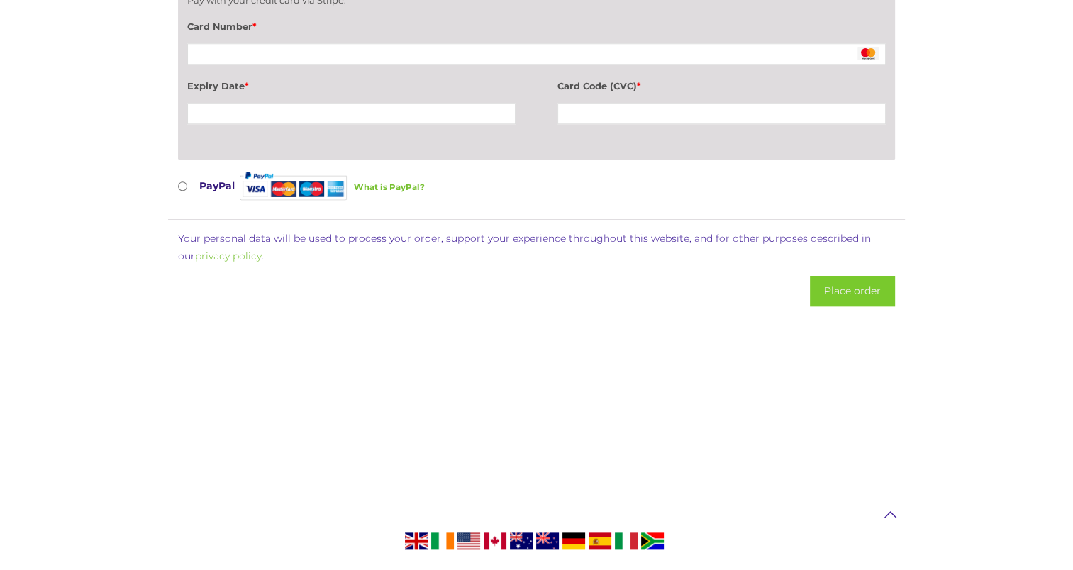
type input "G75 8PL"
click at [867, 295] on button "Place order" at bounding box center [852, 291] width 85 height 30
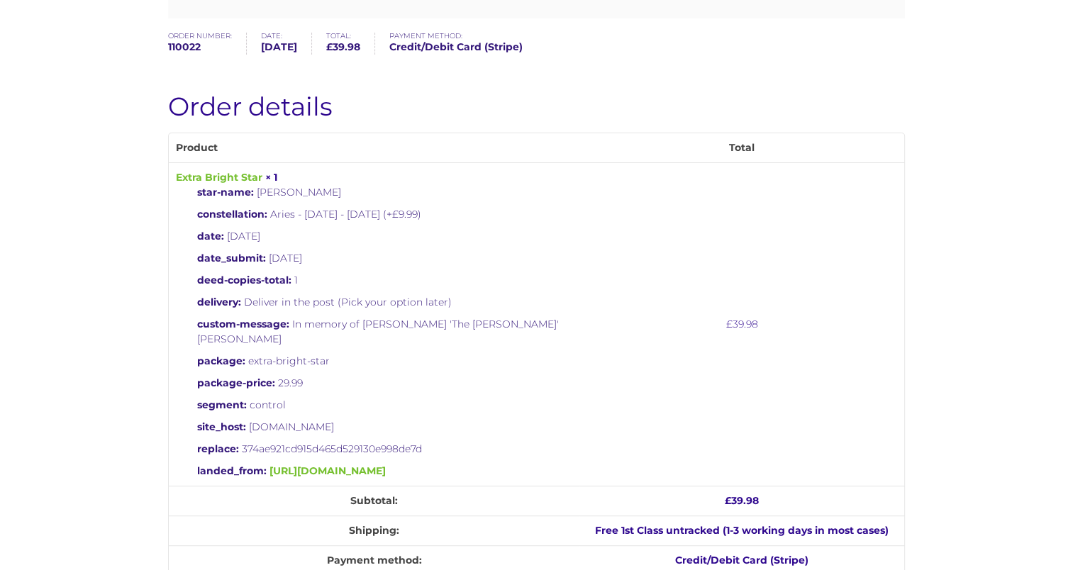
scroll to position [284, 0]
